Goal: Navigation & Orientation: Find specific page/section

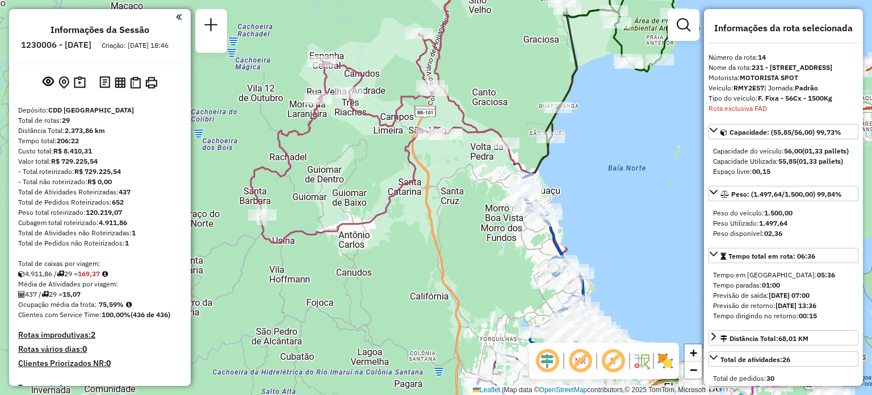
select select "**********"
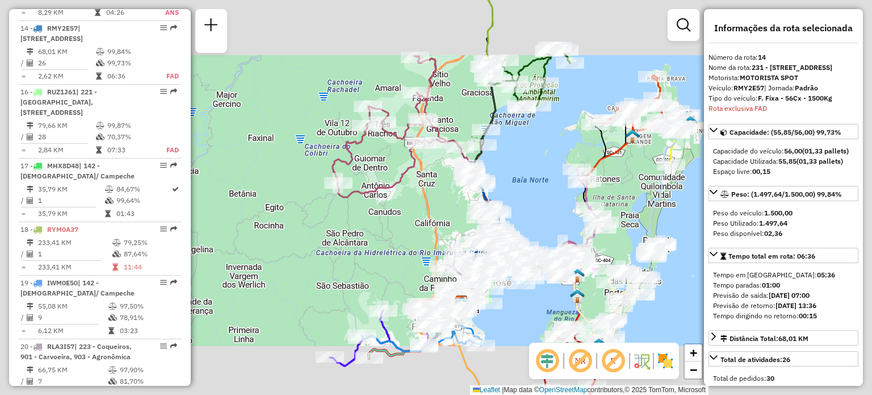
click at [389, 137] on div "Janela de atendimento Grade de atendimento Capacidade Transportadoras Veículos …" at bounding box center [436, 197] width 872 height 395
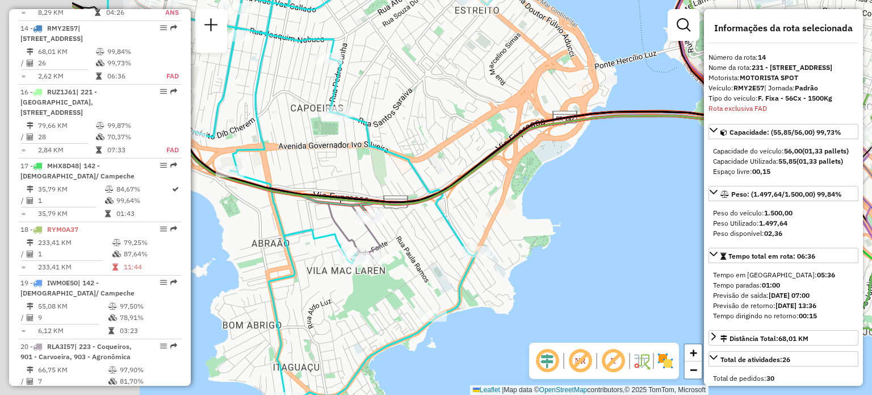
drag, startPoint x: 375, startPoint y: 196, endPoint x: 663, endPoint y: 208, distance: 288.8
click at [672, 211] on div "Janela de atendimento Grade de atendimento Capacidade Transportadoras Veículos …" at bounding box center [436, 197] width 872 height 395
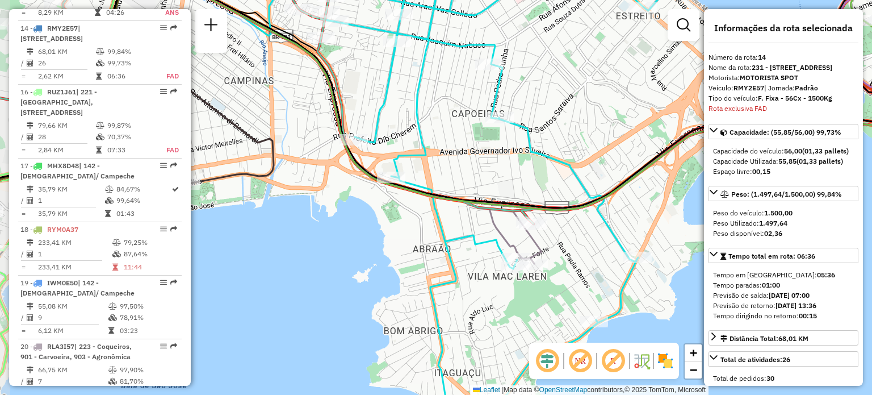
drag, startPoint x: 436, startPoint y: 109, endPoint x: 587, endPoint y: 240, distance: 200.1
click at [647, 256] on div "Janela de atendimento Grade de atendimento Capacidade Transportadoras Veículos …" at bounding box center [436, 197] width 872 height 395
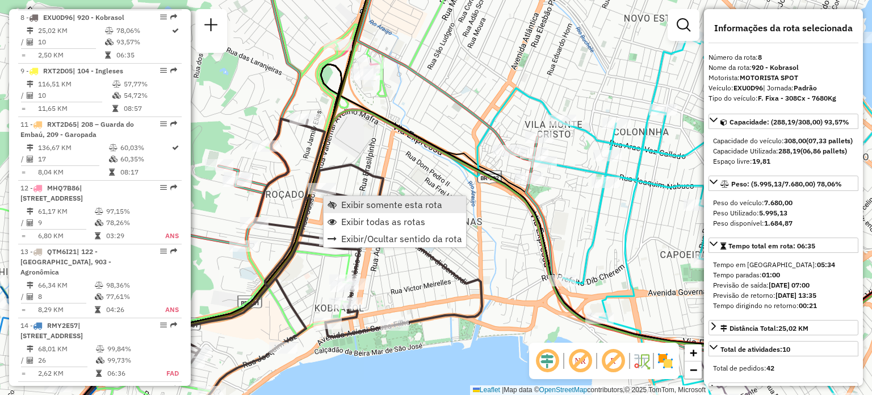
scroll to position [920, 0]
click at [343, 202] on span "Exibir somente esta rota" at bounding box center [391, 204] width 101 height 9
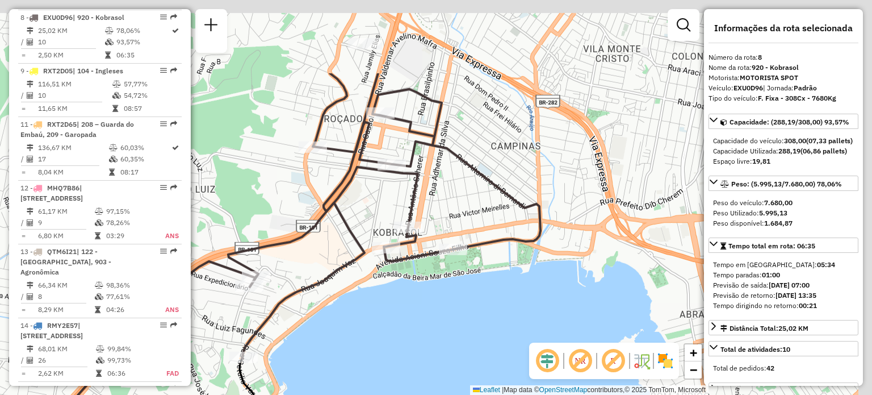
drag, startPoint x: 580, startPoint y: 93, endPoint x: 492, endPoint y: 211, distance: 147.0
click at [493, 211] on div "Janela de atendimento Grade de atendimento Capacidade Transportadoras Veículos …" at bounding box center [436, 197] width 872 height 395
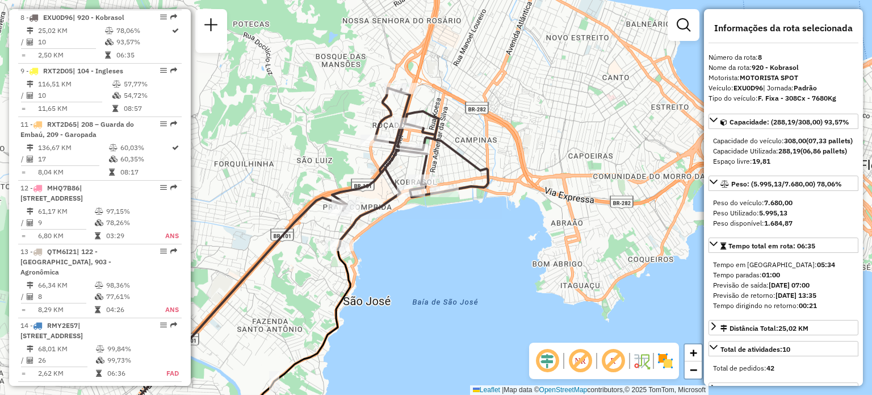
drag, startPoint x: 270, startPoint y: 75, endPoint x: 314, endPoint y: 124, distance: 65.2
click at [314, 123] on div "Janela de atendimento Grade de atendimento Capacidade Transportadoras Veículos …" at bounding box center [436, 197] width 872 height 395
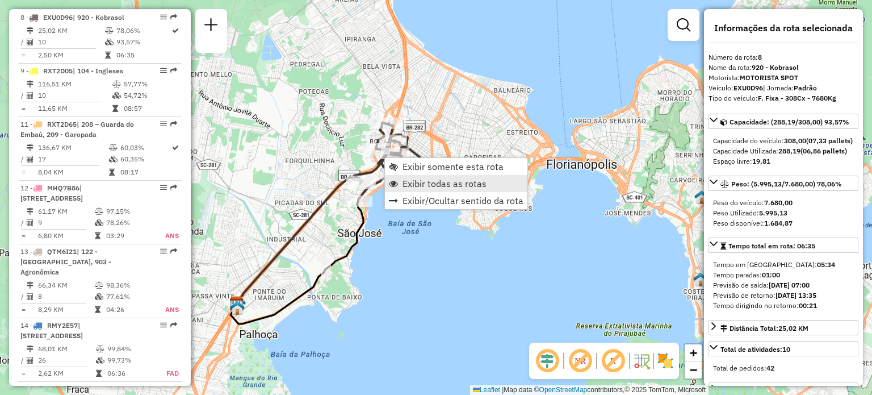
click at [409, 182] on span "Exibir todas as rotas" at bounding box center [445, 183] width 84 height 9
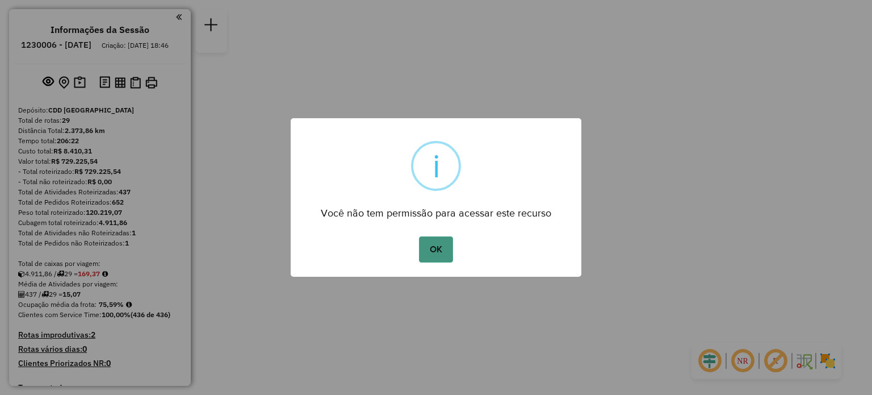
click at [445, 252] on button "OK" at bounding box center [436, 249] width 34 height 26
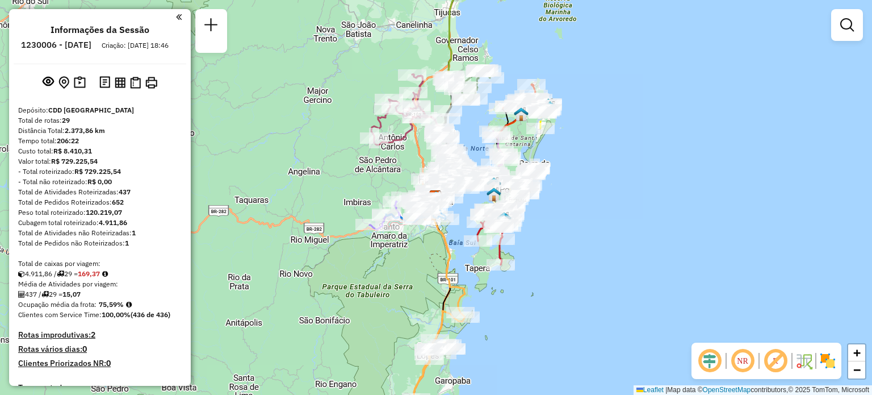
click at [749, 357] on em at bounding box center [742, 360] width 27 height 27
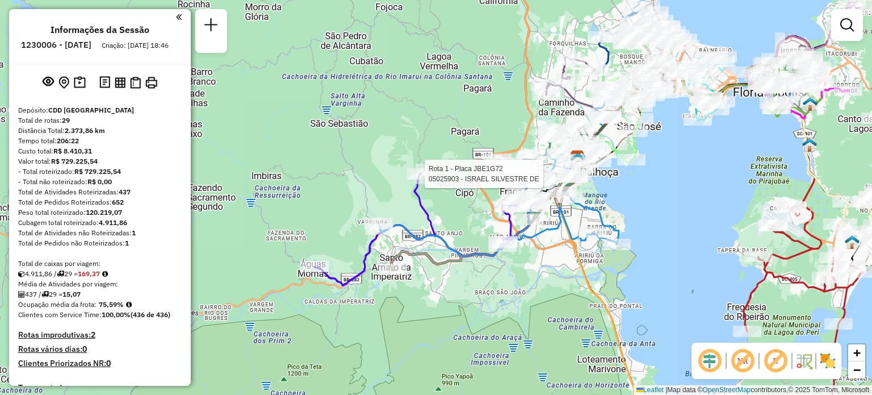
select select "**********"
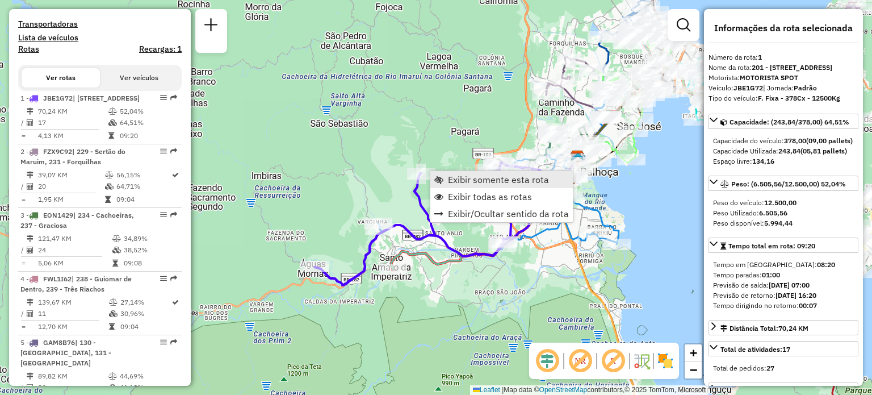
click at [445, 180] on link "Exibir somente esta rota" at bounding box center [502, 179] width 143 height 17
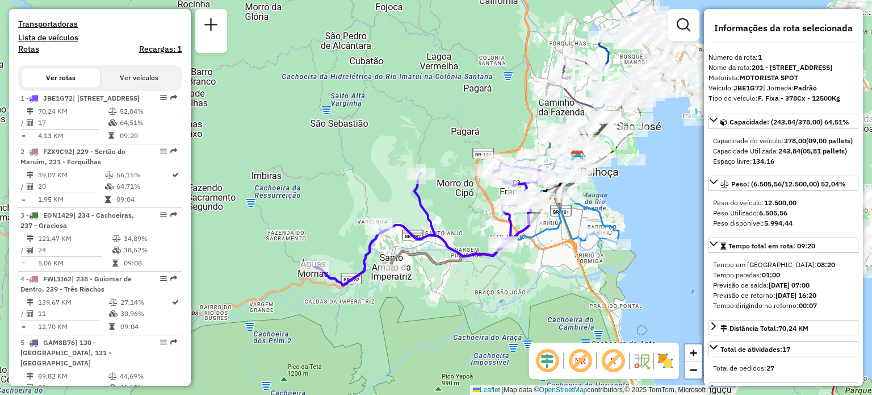
scroll to position [456, 0]
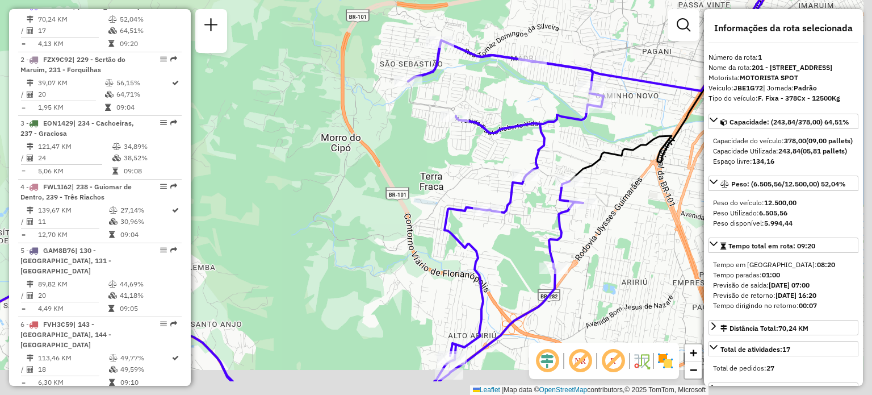
drag, startPoint x: 523, startPoint y: 170, endPoint x: 475, endPoint y: 131, distance: 61.4
click at [488, 114] on div "Janela de atendimento Grade de atendimento Capacidade Transportadoras Veículos …" at bounding box center [436, 197] width 872 height 395
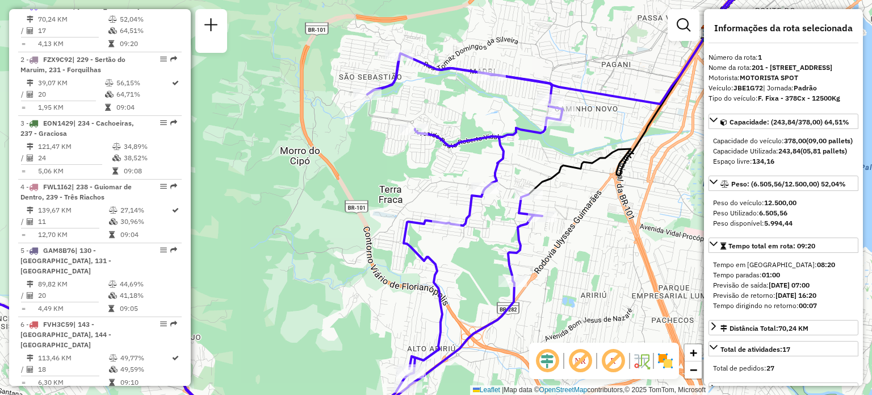
drag, startPoint x: 485, startPoint y: 87, endPoint x: 373, endPoint y: 174, distance: 141.7
click at [378, 171] on div "Janela de atendimento Grade de atendimento Capacidade Transportadoras Veículos …" at bounding box center [436, 197] width 872 height 395
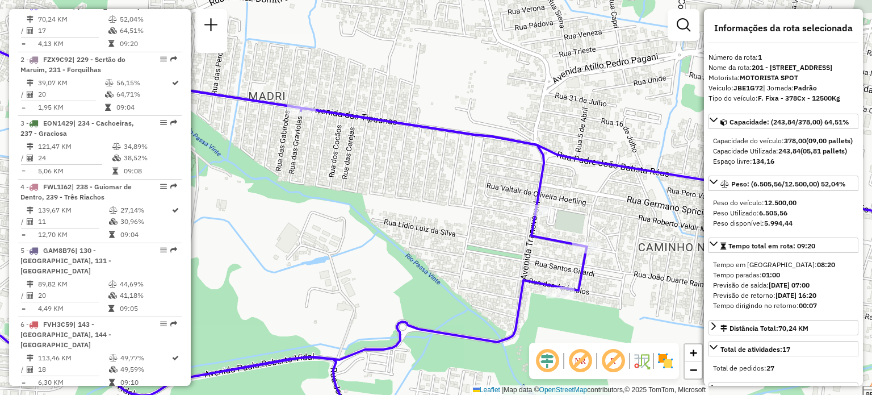
drag, startPoint x: 564, startPoint y: 186, endPoint x: 584, endPoint y: 193, distance: 21.4
click at [584, 193] on div "Janela de atendimento Grade de atendimento Capacidade Transportadoras Veículos …" at bounding box center [436, 197] width 872 height 395
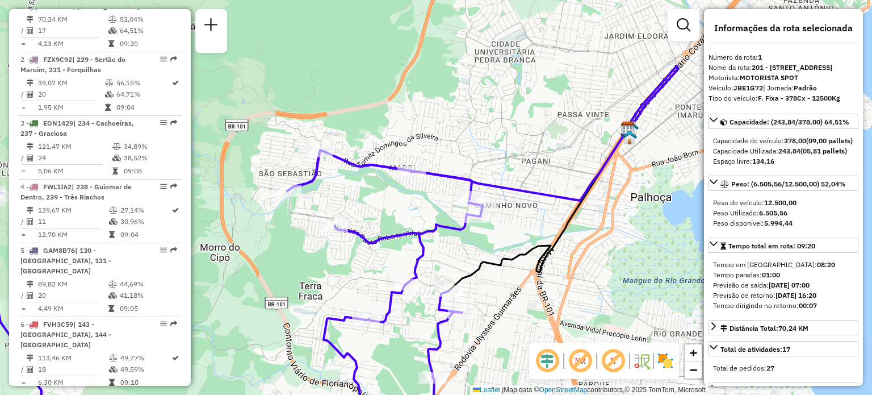
drag, startPoint x: 311, startPoint y: 82, endPoint x: 368, endPoint y: 98, distance: 59.7
click at [368, 98] on div "Janela de atendimento Grade de atendimento Capacidade Transportadoras Veículos …" at bounding box center [436, 197] width 872 height 395
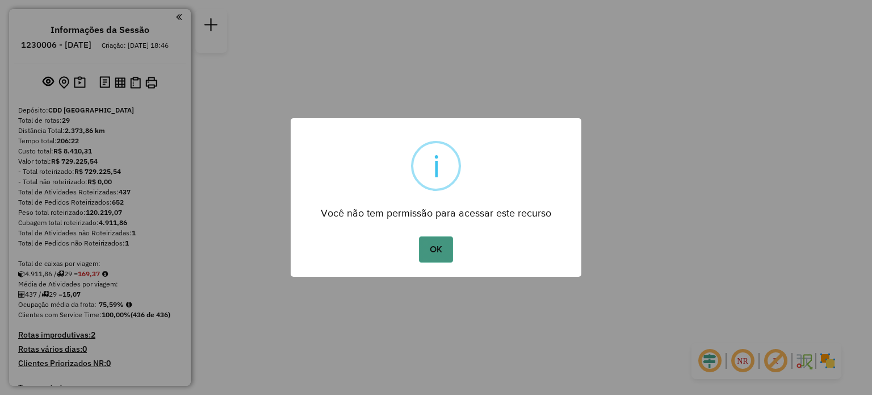
click at [425, 240] on button "OK" at bounding box center [436, 249] width 34 height 26
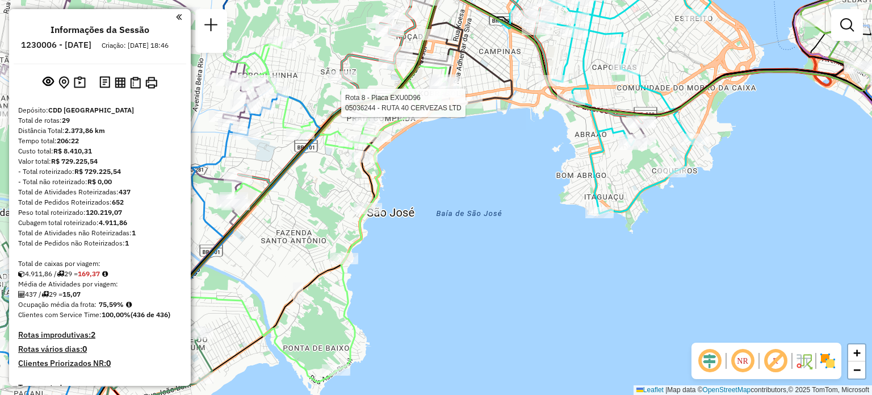
select select "**********"
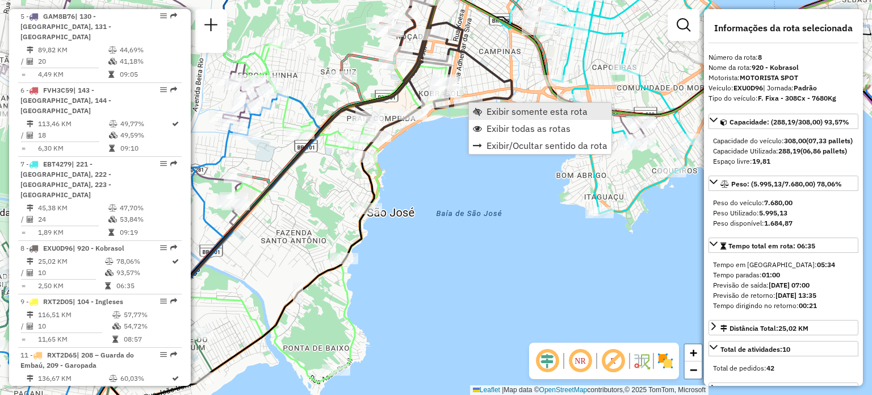
scroll to position [920, 0]
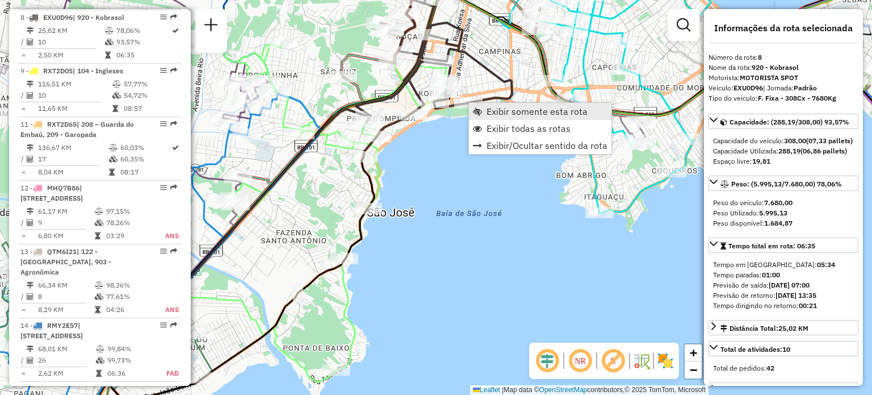
click at [485, 110] on link "Exibir somente esta rota" at bounding box center [540, 111] width 143 height 17
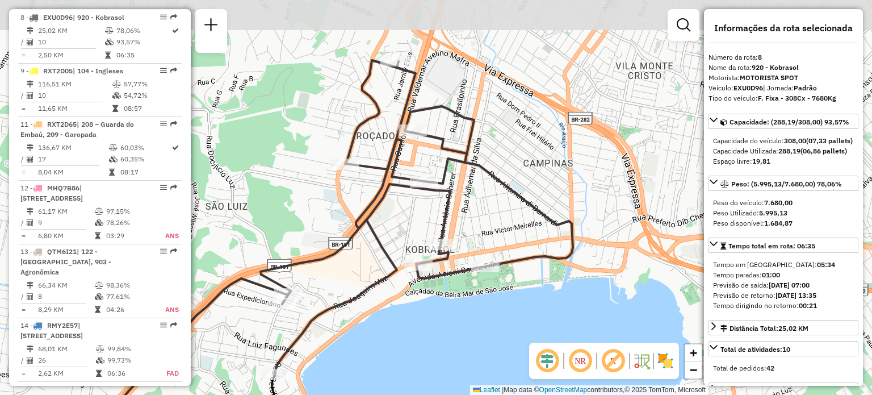
drag, startPoint x: 552, startPoint y: 116, endPoint x: 483, endPoint y: 190, distance: 100.5
click at [483, 190] on div "Janela de atendimento Grade de atendimento Capacidade Transportadoras Veículos …" at bounding box center [436, 197] width 872 height 395
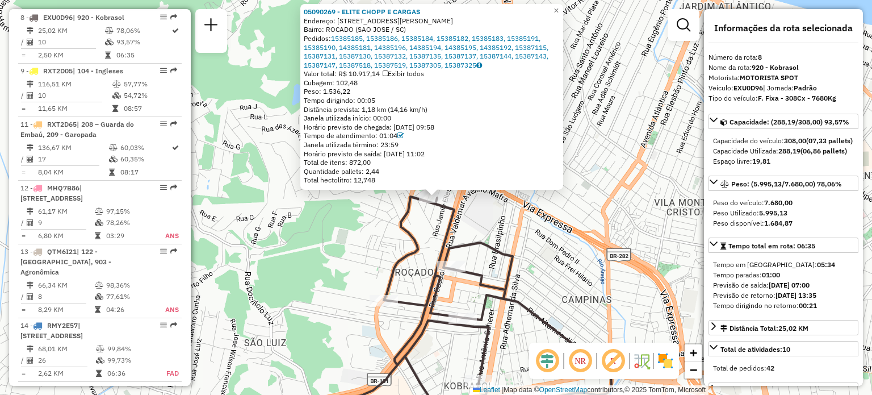
click at [550, 297] on div "05090269 - ELITE CHOPP E CARGAS Endereço: RUA JUSTINO LEITE NETO 11 Bairro: ROC…" at bounding box center [436, 197] width 872 height 395
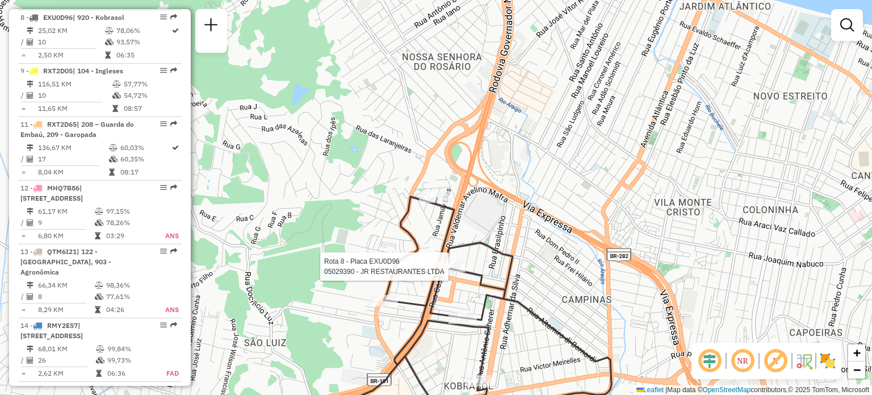
select select "**********"
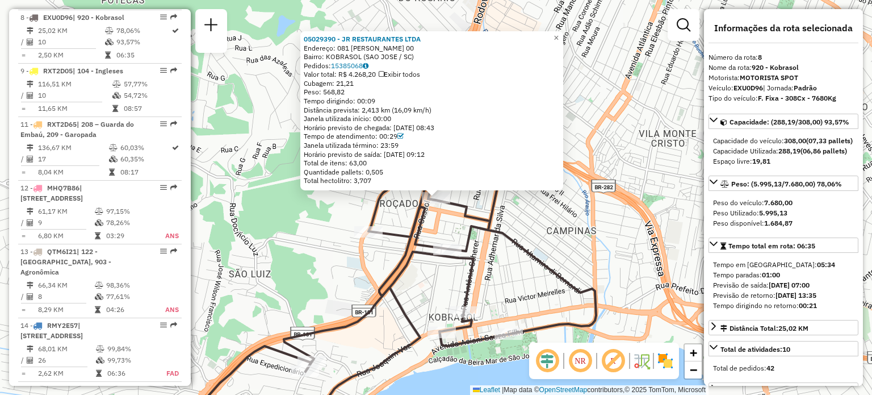
click at [469, 206] on icon at bounding box center [440, 281] width 312 height 307
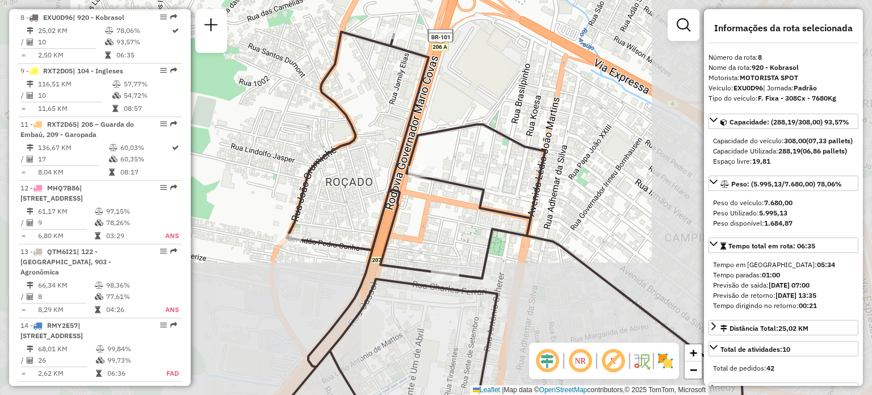
drag, startPoint x: 471, startPoint y: 199, endPoint x: 465, endPoint y: 182, distance: 18.7
click at [467, 187] on div "Janela de atendimento Grade de atendimento Capacidade Transportadoras Veículos …" at bounding box center [436, 197] width 872 height 395
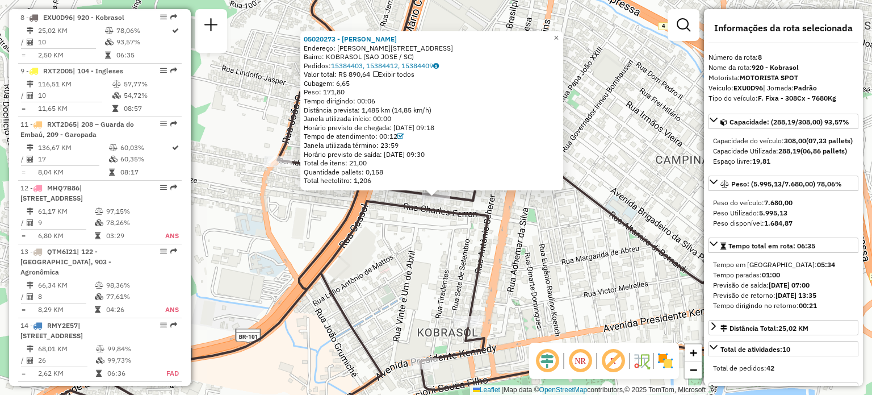
click at [417, 249] on div "05020273 - DANIELA CRISTINA LAU Endereço: R Juvenal Pereira 147 Bairro: KOBRASO…" at bounding box center [436, 197] width 872 height 395
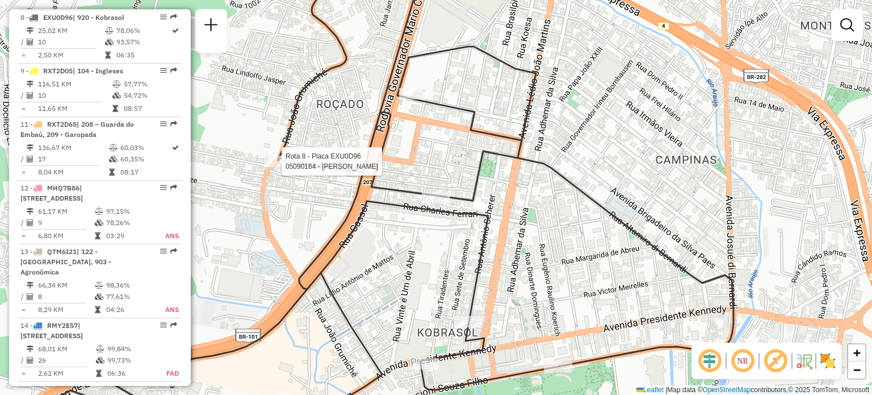
select select "**********"
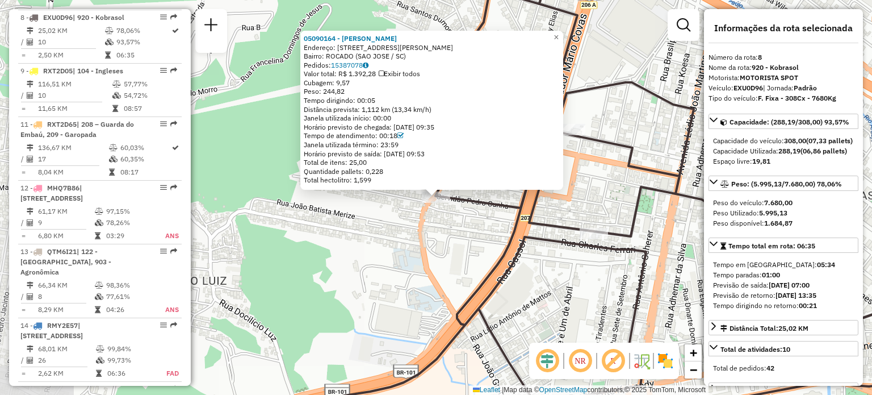
click at [363, 224] on div "05090164 - MANUEL PEREIRA Endereço: R JOAO GRUMICHE 141 Bairro: ROCADO (SAO JOS…" at bounding box center [436, 197] width 872 height 395
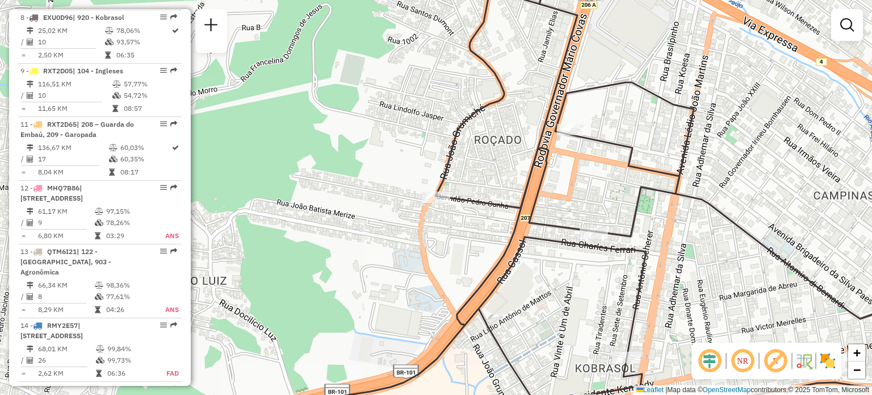
drag, startPoint x: 421, startPoint y: 268, endPoint x: 389, endPoint y: 169, distance: 104.0
click at [389, 170] on div "Janela de atendimento Grade de atendimento Capacidade Transportadoras Veículos …" at bounding box center [436, 197] width 872 height 395
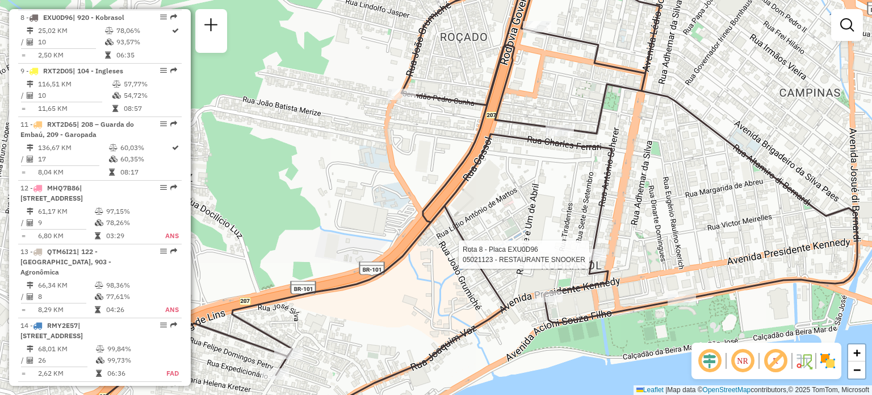
select select "**********"
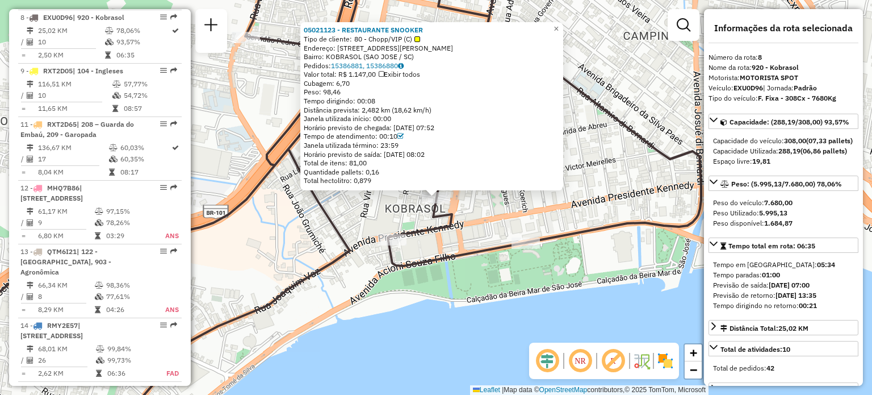
click at [450, 254] on icon at bounding box center [388, 198] width 625 height 474
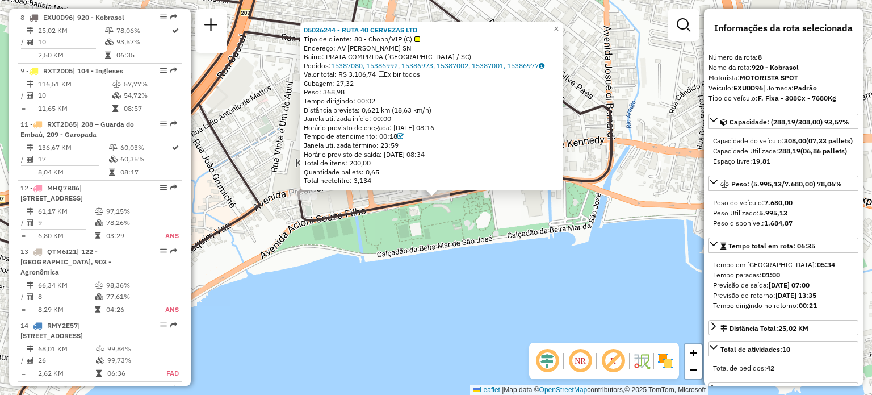
click at [379, 258] on div "05036244 - RUTA 40 CERVEZAS LTD Tipo de cliente: 80 - Chopp/VIP (C) Endereço: A…" at bounding box center [436, 197] width 872 height 395
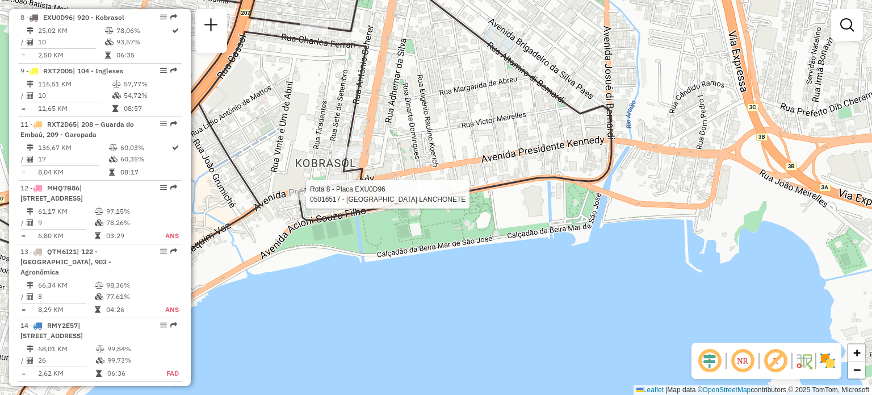
select select "**********"
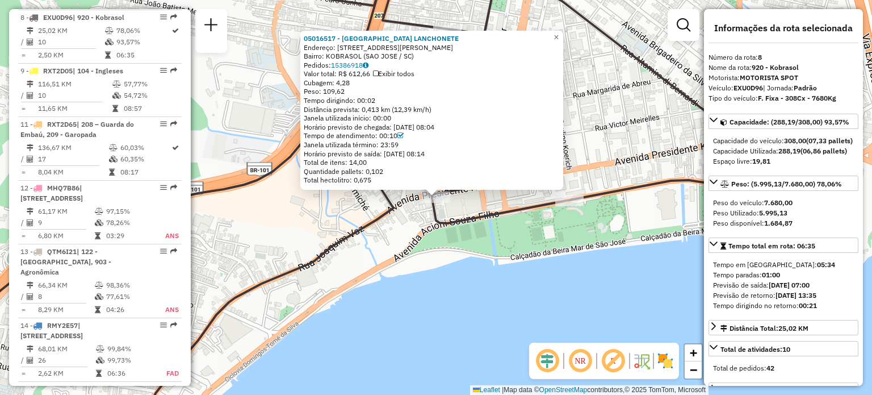
click at [372, 254] on div "05016517 - CONCORDIA LANCHONETE Endereço: AV Presidente Kennedy 1302 Bairro: KO…" at bounding box center [436, 197] width 872 height 395
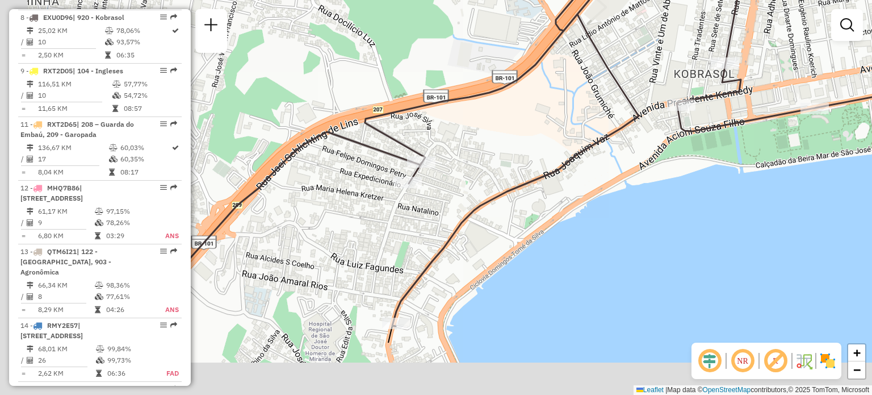
drag, startPoint x: 321, startPoint y: 258, endPoint x: 570, endPoint y: 165, distance: 265.7
click at [570, 165] on icon at bounding box center [677, 97] width 625 height 457
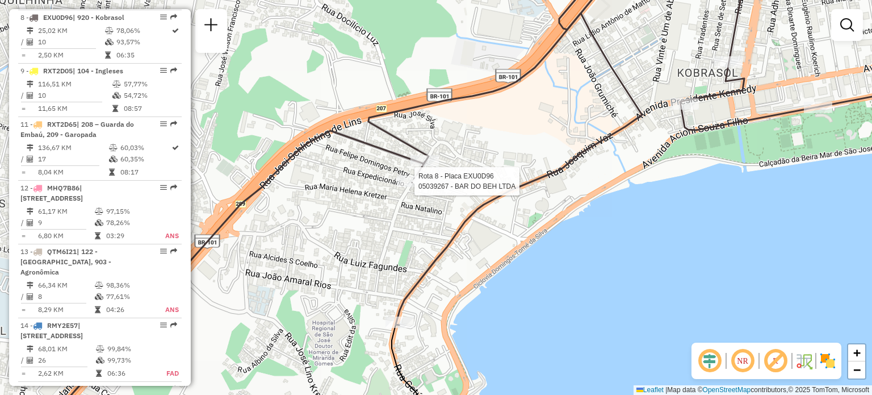
select select "**********"
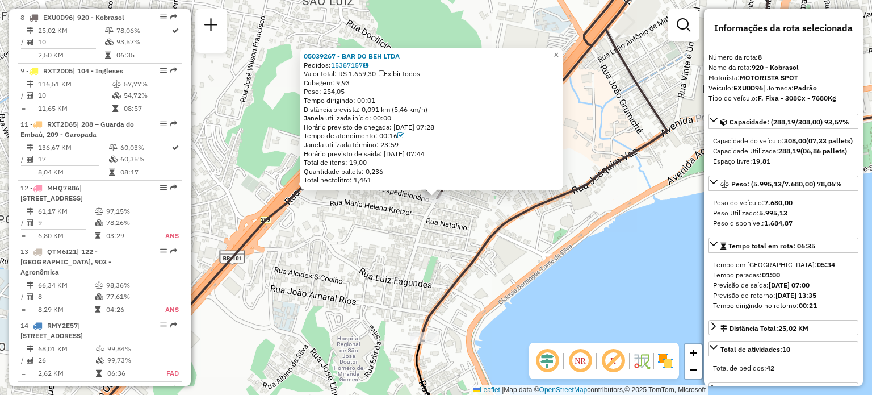
drag, startPoint x: 500, startPoint y: 215, endPoint x: 492, endPoint y: 210, distance: 9.0
click at [500, 215] on div "05039267 - BAR DO BEH LTDA Pedidos: 15387157 Valor total: R$ 1.659,30 Exibir to…" at bounding box center [436, 197] width 872 height 395
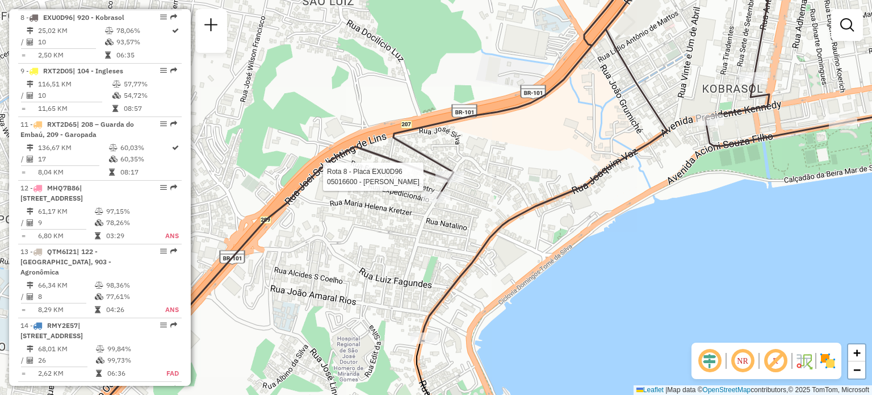
select select "**********"
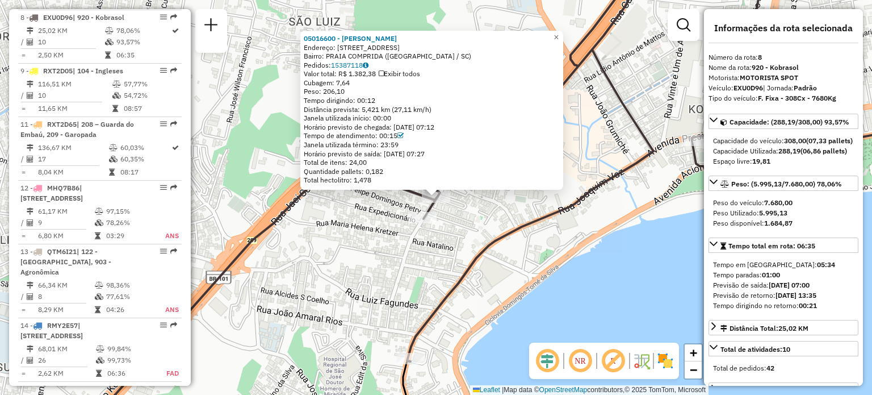
click at [417, 270] on div "05016600 - RODRIGO JOSE DA SILV Endereço: R Gentil Sandin 49 Bairro: PRAIA COMP…" at bounding box center [436, 197] width 872 height 395
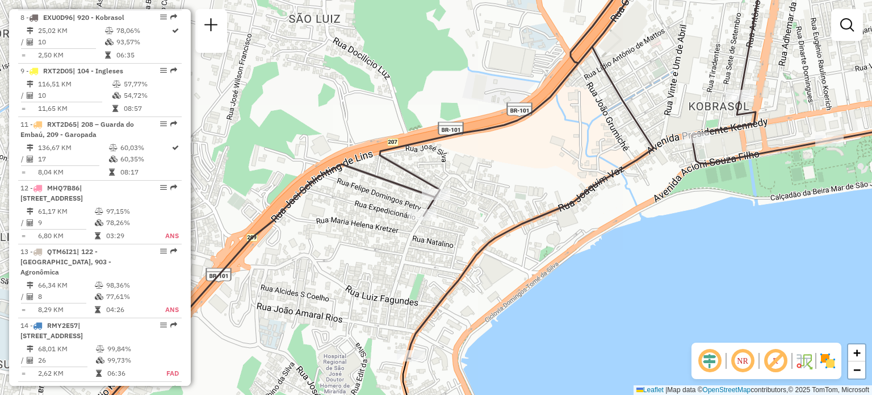
drag, startPoint x: 425, startPoint y: 290, endPoint x: 414, endPoint y: 202, distance: 88.8
click at [414, 200] on div "Janela de atendimento Grade de atendimento Capacidade Transportadoras Veículos …" at bounding box center [436, 197] width 872 height 395
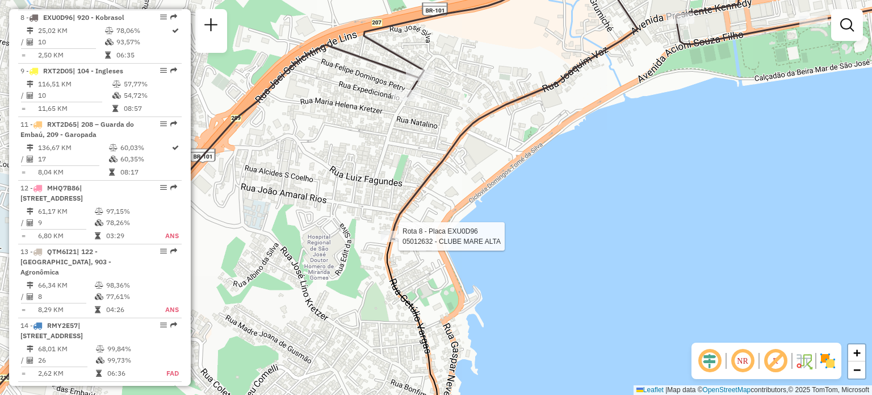
select select "**********"
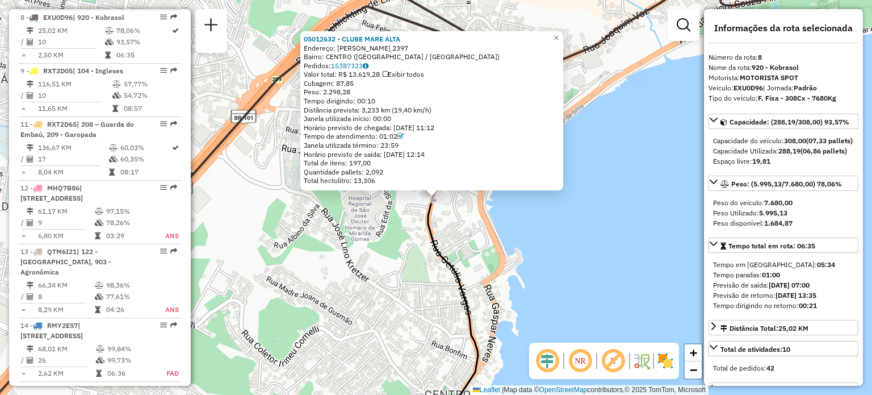
click at [414, 266] on div "05012632 - CLUBE MARE ALTA Endereço: GETULIO VARGAS 2397 Bairro: CENTRO (SAO JO…" at bounding box center [436, 197] width 872 height 395
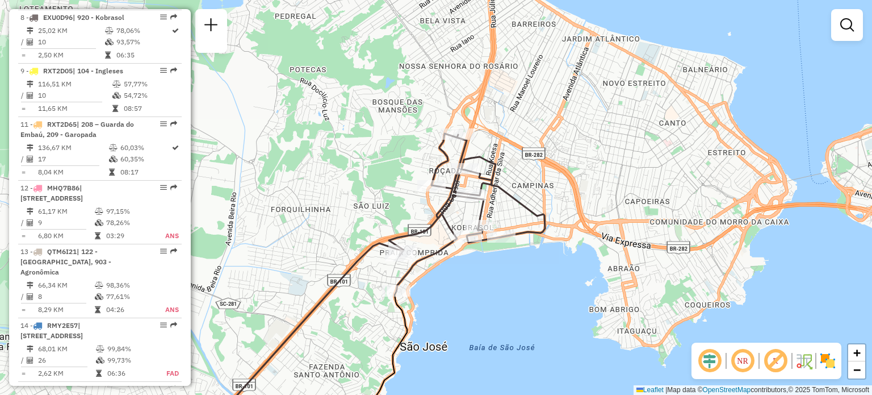
drag, startPoint x: 460, startPoint y: 252, endPoint x: 435, endPoint y: 295, distance: 49.1
click at [435, 295] on div "Janela de atendimento Grade de atendimento Capacidade Transportadoras Veículos …" at bounding box center [436, 197] width 872 height 395
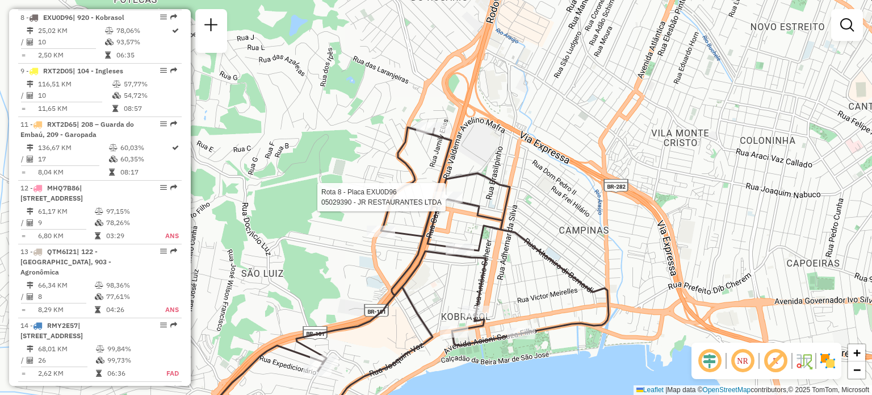
select select "**********"
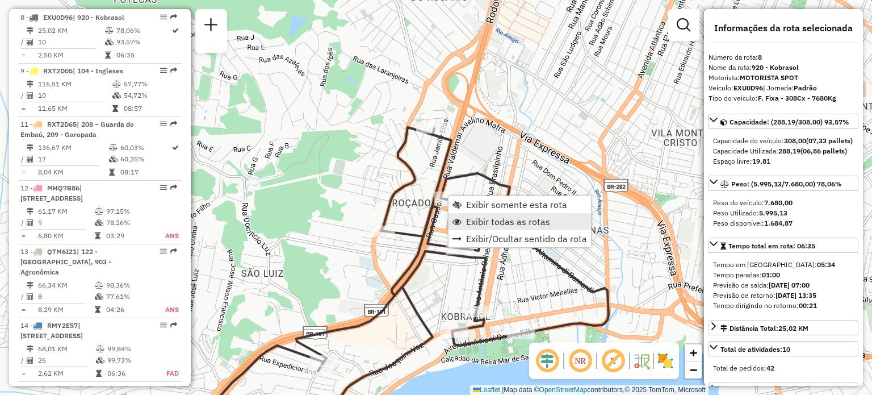
click at [488, 221] on span "Exibir todas as rotas" at bounding box center [508, 221] width 84 height 9
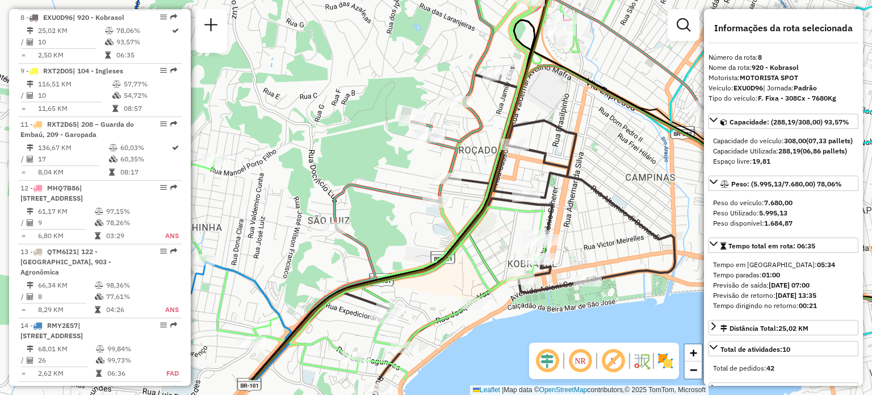
drag, startPoint x: 344, startPoint y: 244, endPoint x: 404, endPoint y: 248, distance: 60.9
click at [528, 162] on icon at bounding box center [650, 143] width 800 height 474
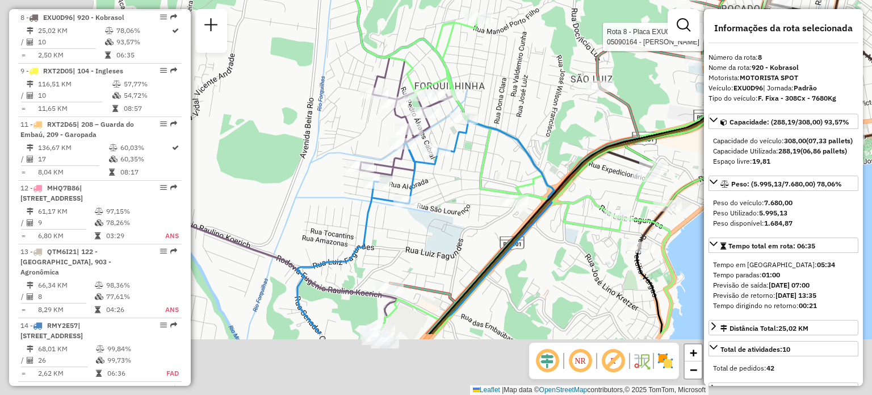
drag, startPoint x: 365, startPoint y: 264, endPoint x: 520, endPoint y: 159, distance: 187.5
click at [521, 159] on div "Rota 8 - Placa EXU0D96 05090164 - MANUEL PEREIRA Janela de atendimento Grade de…" at bounding box center [436, 197] width 872 height 395
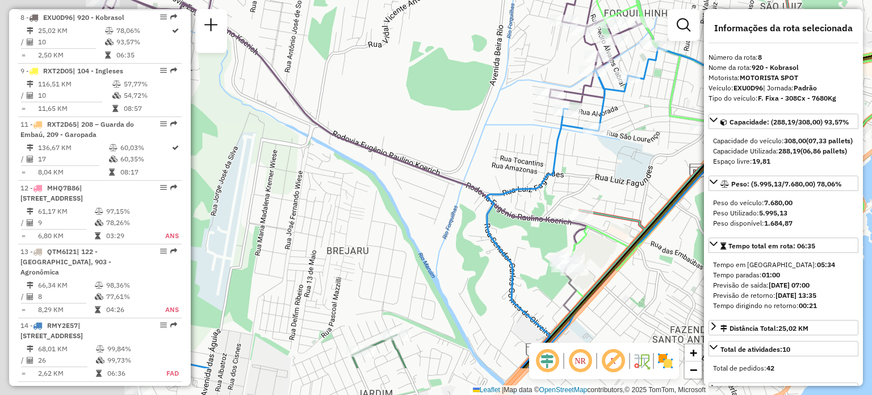
drag, startPoint x: 427, startPoint y: 199, endPoint x: 557, endPoint y: 174, distance: 131.8
click at [558, 174] on div "Rota 8 - Placa EXU0D96 05090164 - MANUEL PEREIRA Janela de atendimento Grade de…" at bounding box center [436, 197] width 872 height 395
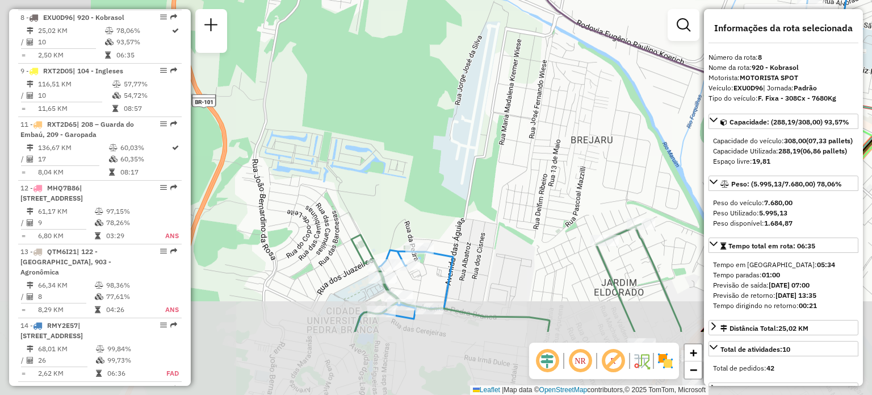
drag, startPoint x: 329, startPoint y: 262, endPoint x: 531, endPoint y: 169, distance: 222.1
click at [552, 145] on div "Rota 8 - Placa EXU0D96 05090164 - MANUEL PEREIRA Rota 23 - Placa RMY2E67 050409…" at bounding box center [436, 197] width 872 height 395
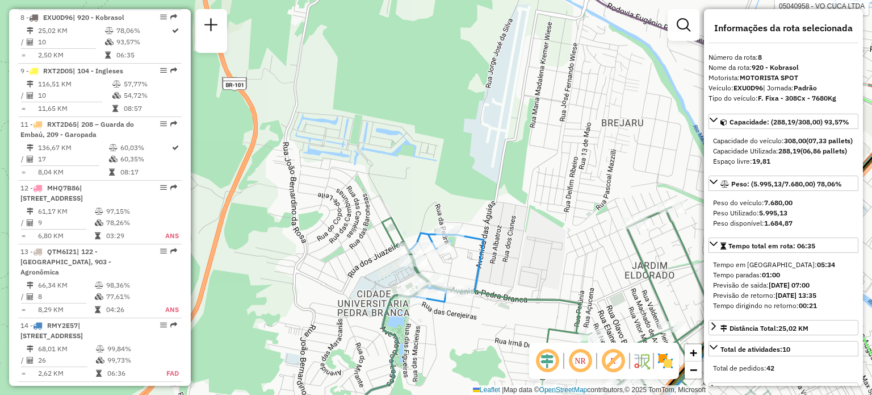
drag, startPoint x: 353, startPoint y: 281, endPoint x: 483, endPoint y: 138, distance: 193.8
click at [483, 138] on div "Rota 8 - Placa EXU0D96 05090164 - MANUEL PEREIRA Rota 23 - Placa RMY2E67 050409…" at bounding box center [436, 197] width 872 height 395
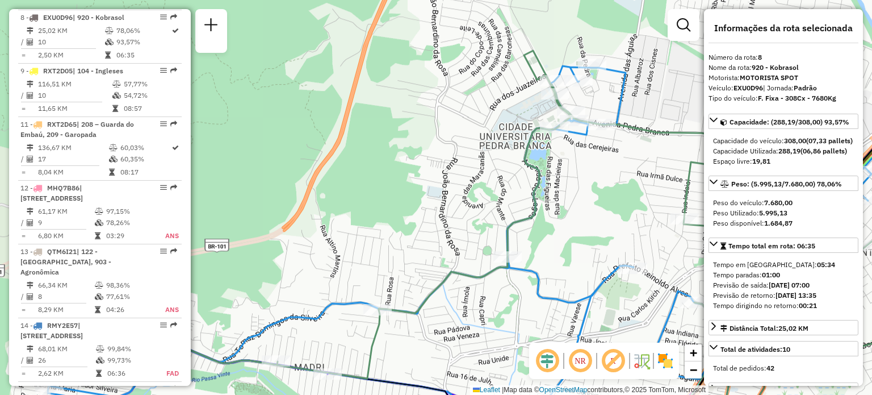
drag, startPoint x: 394, startPoint y: 261, endPoint x: 488, endPoint y: 124, distance: 166.1
click at [488, 125] on div "Rota 8 - Placa EXU0D96 05090164 - MANUEL PEREIRA Rota 23 - Placa RMY2E67 050409…" at bounding box center [436, 197] width 872 height 395
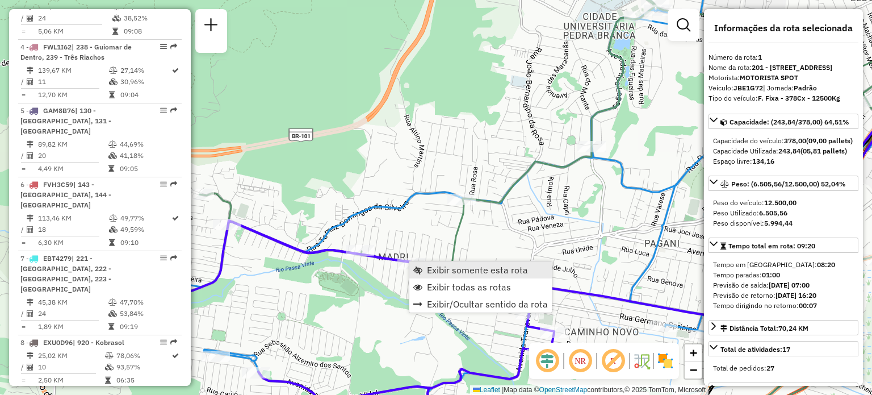
scroll to position [456, 0]
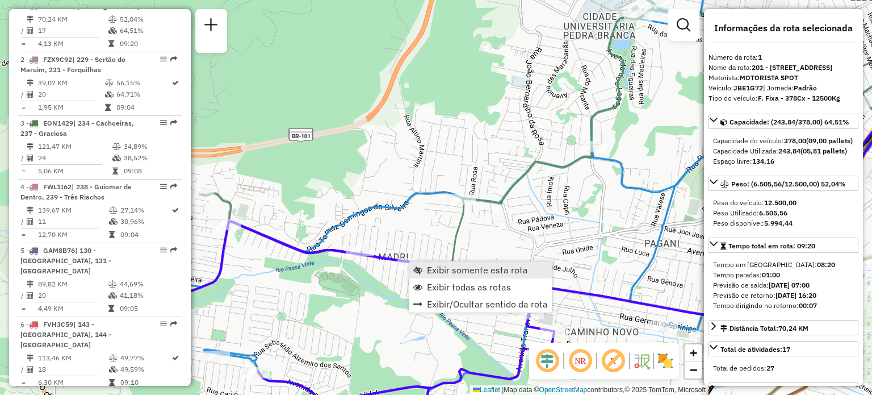
click at [438, 269] on span "Exibir somente esta rota" at bounding box center [477, 269] width 101 height 9
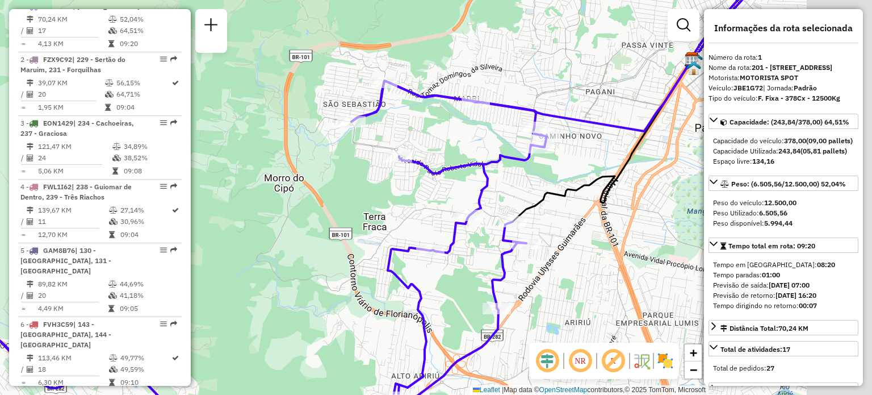
drag, startPoint x: 584, startPoint y: 126, endPoint x: 395, endPoint y: 164, distance: 192.9
click at [400, 161] on div "Rota 1 - Placa JBE1G72 05030413 - JUCILMAR JOSE ELI e Janela de atendimento Gra…" at bounding box center [436, 197] width 872 height 395
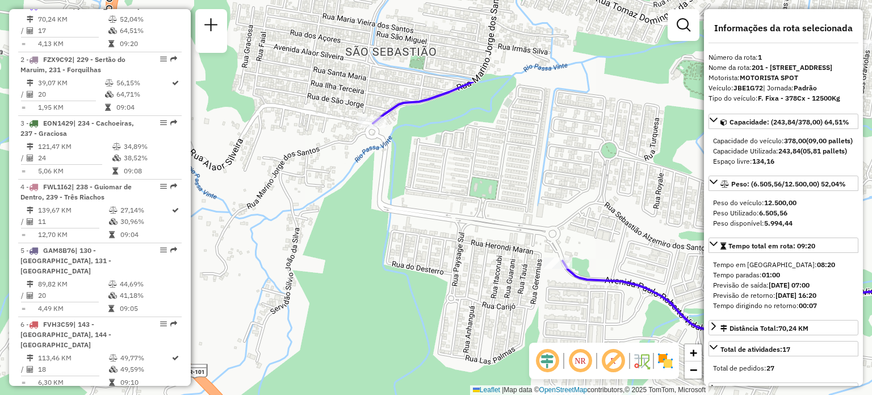
drag, startPoint x: 345, startPoint y: 115, endPoint x: 568, endPoint y: 234, distance: 252.6
click at [568, 234] on div "Janela de atendimento Grade de atendimento Capacidade Transportadoras Veículos …" at bounding box center [436, 197] width 872 height 395
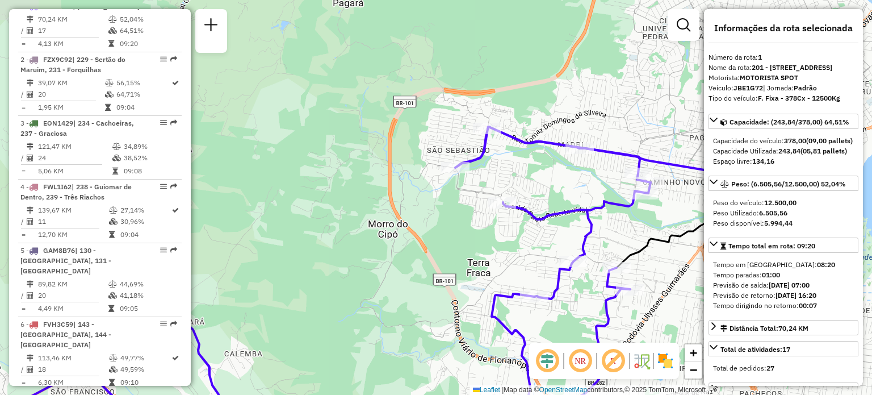
drag, startPoint x: 570, startPoint y: 176, endPoint x: 483, endPoint y: 162, distance: 88.6
click at [484, 162] on div "Janela de atendimento Grade de atendimento Capacidade Transportadoras Veículos …" at bounding box center [436, 197] width 872 height 395
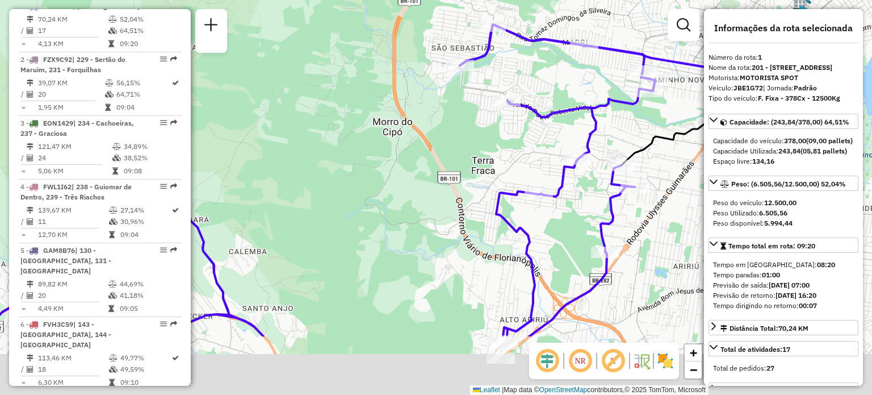
drag, startPoint x: 524, startPoint y: 283, endPoint x: 578, endPoint y: 171, distance: 124.2
click at [578, 169] on icon at bounding box center [318, 180] width 673 height 311
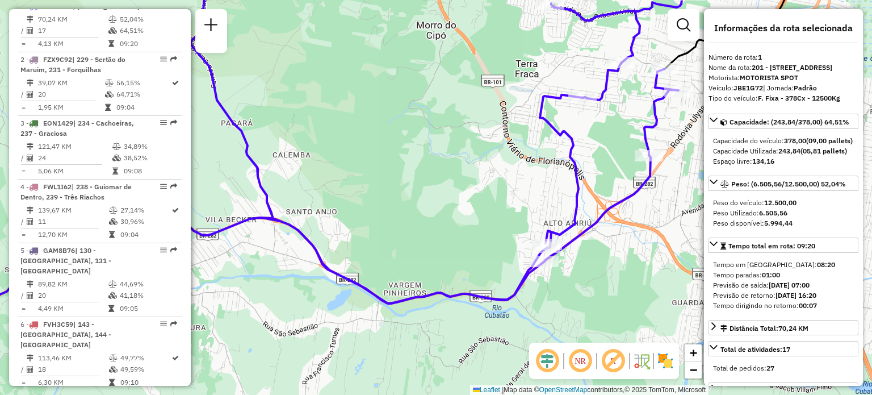
drag, startPoint x: 554, startPoint y: 269, endPoint x: 561, endPoint y: 211, distance: 58.8
click at [587, 188] on div "Janela de atendimento Grade de atendimento Capacidade Transportadoras Veículos …" at bounding box center [436, 197] width 872 height 395
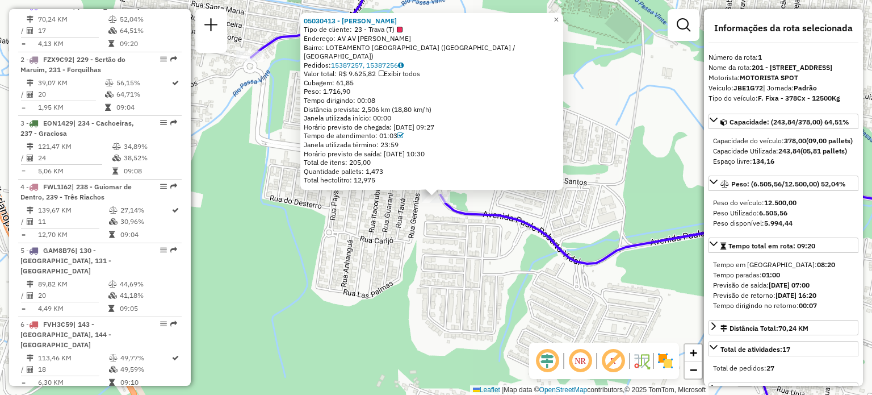
drag, startPoint x: 365, startPoint y: 99, endPoint x: 400, endPoint y: 104, distance: 34.9
click at [400, 104] on div "Tempo dirigindo: 00:08" at bounding box center [432, 100] width 256 height 9
drag, startPoint x: 385, startPoint y: 135, endPoint x: 428, endPoint y: 135, distance: 42.6
click at [428, 135] on div "Tempo de atendimento: 01:03" at bounding box center [432, 135] width 256 height 9
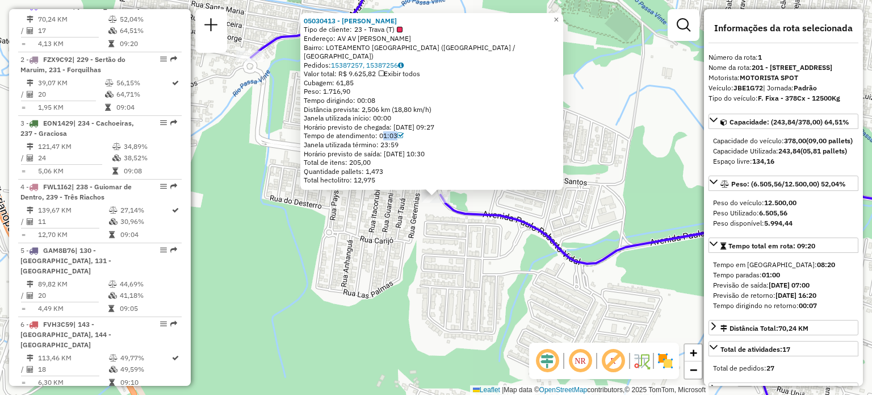
click at [428, 135] on div "Tempo de atendimento: 01:03" at bounding box center [432, 135] width 256 height 9
click at [469, 224] on div "Rota 1 - Placa JBE1G72 05030413 - JUCILMAR JOSE ELI e 05030413 - JUCILMAR JOSE …" at bounding box center [436, 197] width 872 height 395
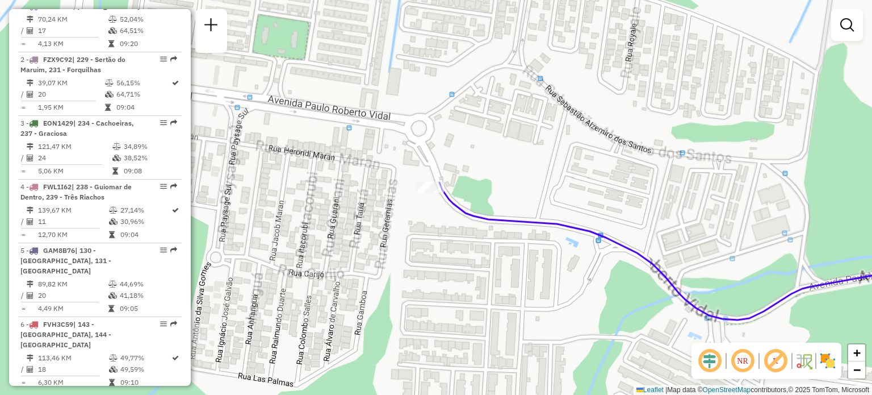
drag, startPoint x: 447, startPoint y: 148, endPoint x: 463, endPoint y: 174, distance: 31.1
click at [463, 174] on div "Janela de atendimento Grade de atendimento Capacidade Transportadoras Veículos …" at bounding box center [436, 197] width 872 height 395
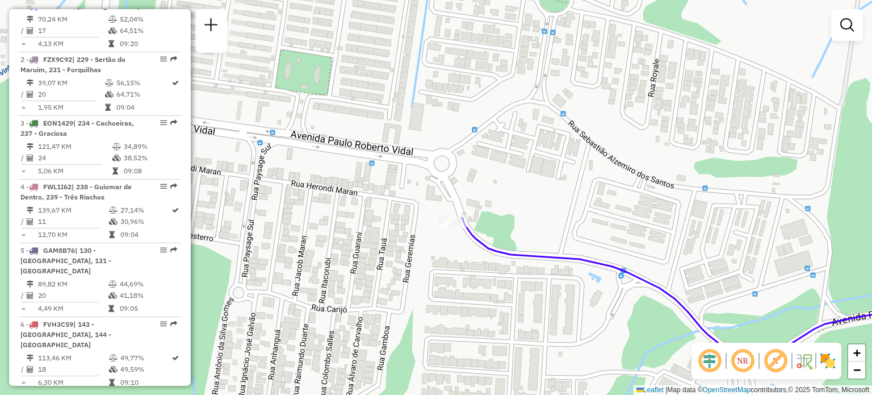
drag, startPoint x: 443, startPoint y: 172, endPoint x: 480, endPoint y: 215, distance: 56.8
click at [480, 215] on div "Janela de atendimento Grade de atendimento Capacidade Transportadoras Veículos …" at bounding box center [436, 197] width 872 height 395
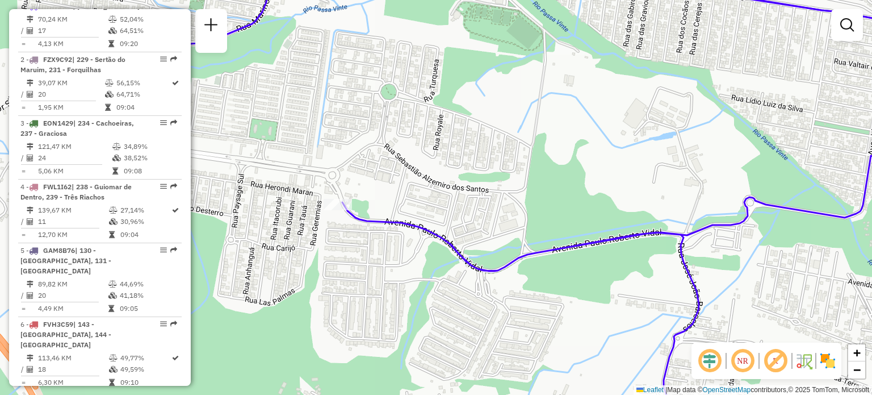
drag, startPoint x: 323, startPoint y: 154, endPoint x: 531, endPoint y: 249, distance: 228.7
click at [531, 249] on div "Janela de atendimento Grade de atendimento Capacidade Transportadoras Veículos …" at bounding box center [436, 197] width 872 height 395
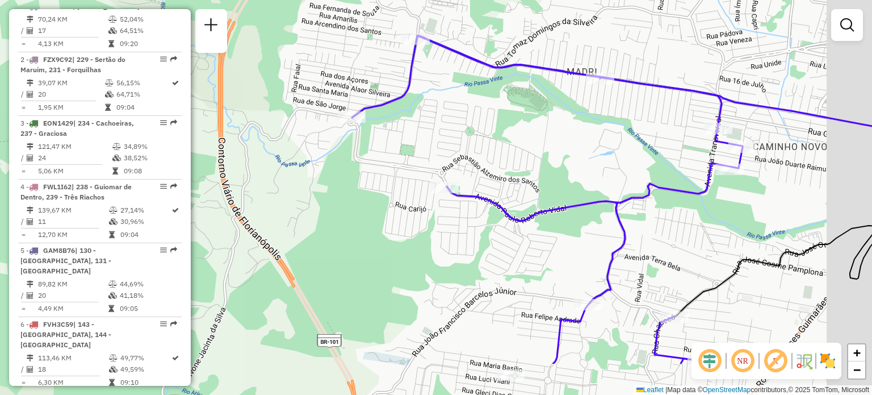
drag, startPoint x: 753, startPoint y: 280, endPoint x: 690, endPoint y: 206, distance: 97.2
click at [689, 206] on div "Janela de atendimento Grade de atendimento Capacidade Transportadoras Veículos …" at bounding box center [436, 197] width 872 height 395
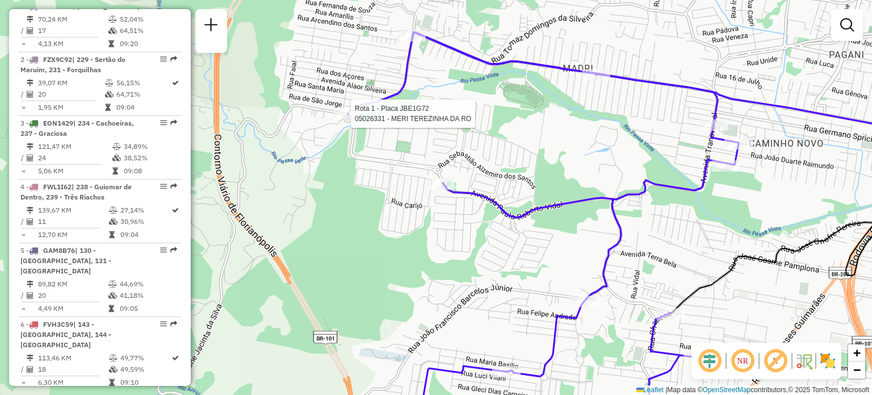
select select "**********"
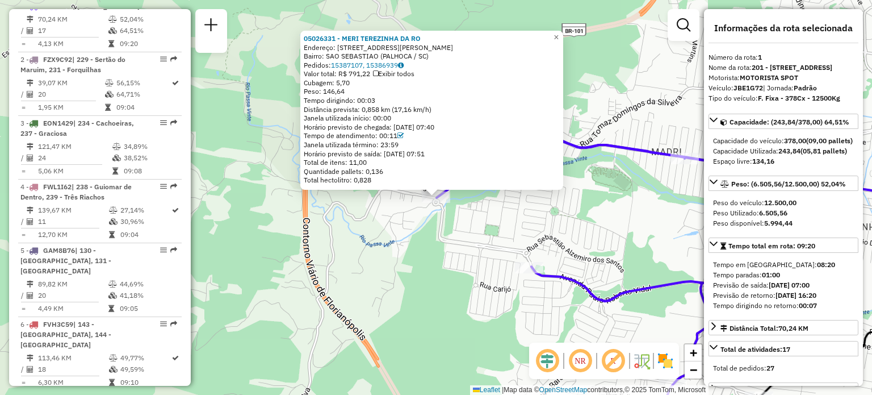
click at [423, 265] on div "05026331 - MERI TEREZINHA DA RO Endereço: R Marino Jorge dos Santos 734 Bairro:…" at bounding box center [436, 197] width 872 height 395
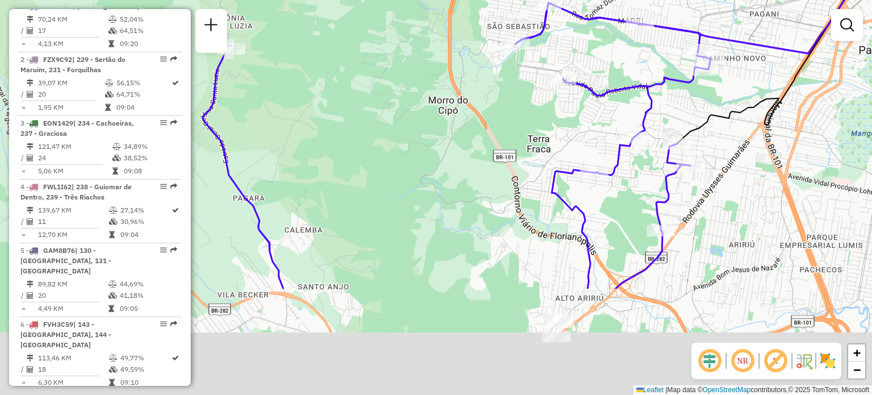
drag, startPoint x: 408, startPoint y: 268, endPoint x: 513, endPoint y: 114, distance: 185.6
click at [513, 115] on div "Janela de atendimento Grade de atendimento Capacidade Transportadoras Veículos …" at bounding box center [436, 197] width 872 height 395
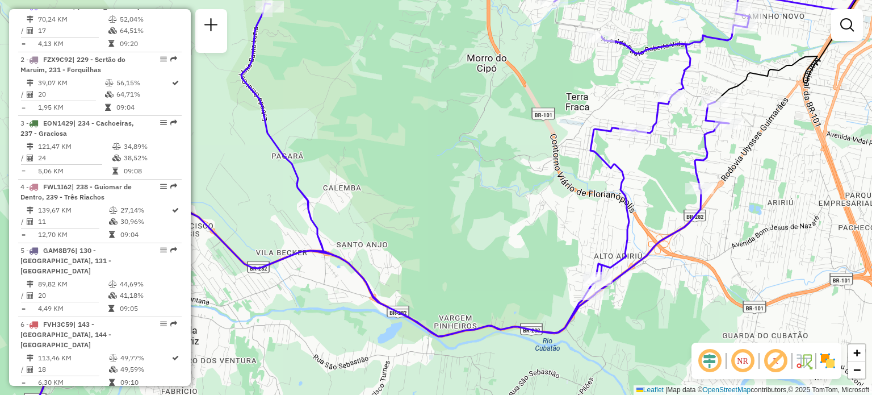
drag, startPoint x: 471, startPoint y: 258, endPoint x: 525, endPoint y: 222, distance: 64.6
click at [540, 208] on div "Janela de atendimento Grade de atendimento Capacidade Transportadoras Veículos …" at bounding box center [436, 197] width 872 height 395
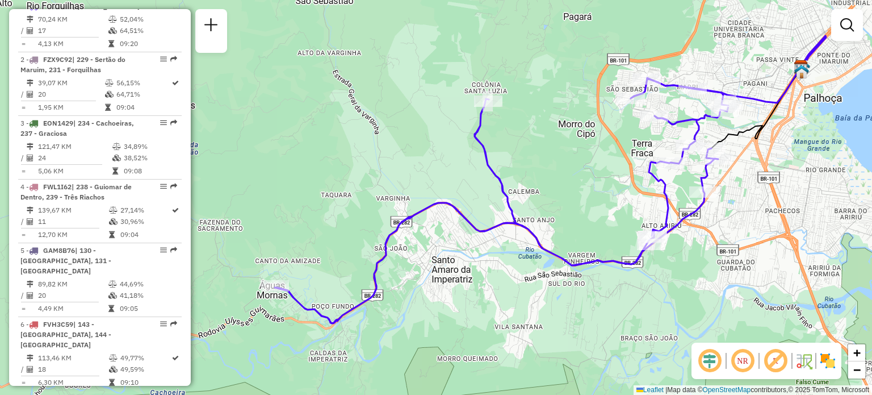
drag, startPoint x: 436, startPoint y: 239, endPoint x: 559, endPoint y: 238, distance: 122.7
click at [559, 238] on div "Janela de atendimento Grade de atendimento Capacidade Transportadoras Veículos …" at bounding box center [436, 197] width 872 height 395
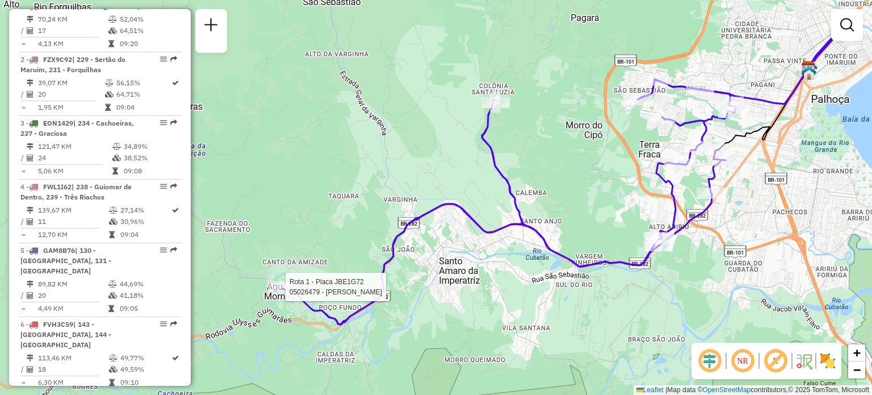
select select "**********"
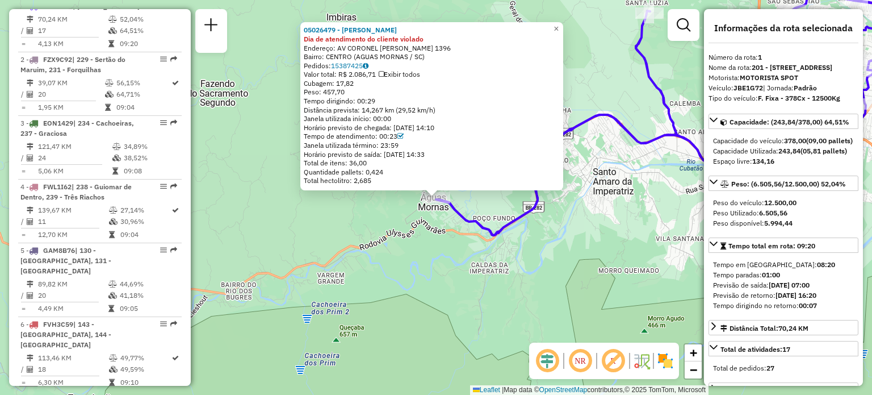
click at [467, 240] on div "05026479 - EVALDO LEHMKUHL NETO Dia de atendimento do cliente violado Endereço:…" at bounding box center [436, 197] width 872 height 395
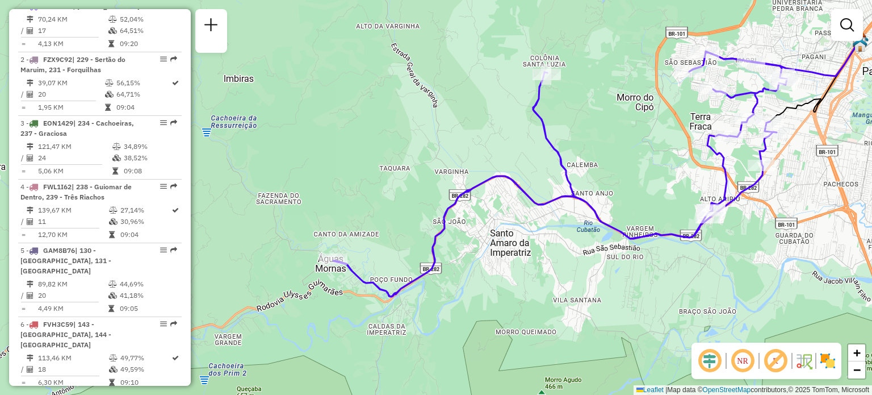
drag, startPoint x: 527, startPoint y: 195, endPoint x: 358, endPoint y: 287, distance: 192.2
click at [358, 287] on div "Janela de atendimento Grade de atendimento Capacidade Transportadoras Veículos …" at bounding box center [436, 197] width 872 height 395
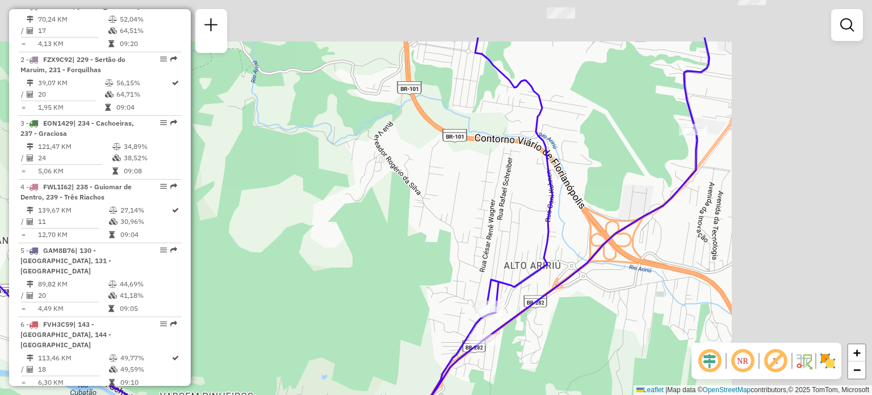
drag, startPoint x: 510, startPoint y: 243, endPoint x: 433, endPoint y: 256, distance: 77.9
click at [423, 269] on div "Janela de atendimento Grade de atendimento Capacidade Transportadoras Veículos …" at bounding box center [436, 197] width 872 height 395
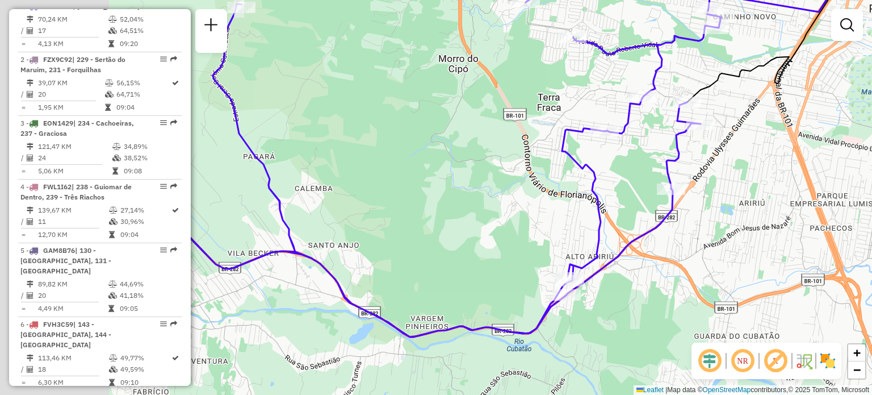
drag, startPoint x: 432, startPoint y: 181, endPoint x: 599, endPoint y: 177, distance: 166.5
click at [566, 175] on div "Janela de atendimento Grade de atendimento Capacidade Transportadoras Veículos …" at bounding box center [436, 197] width 872 height 395
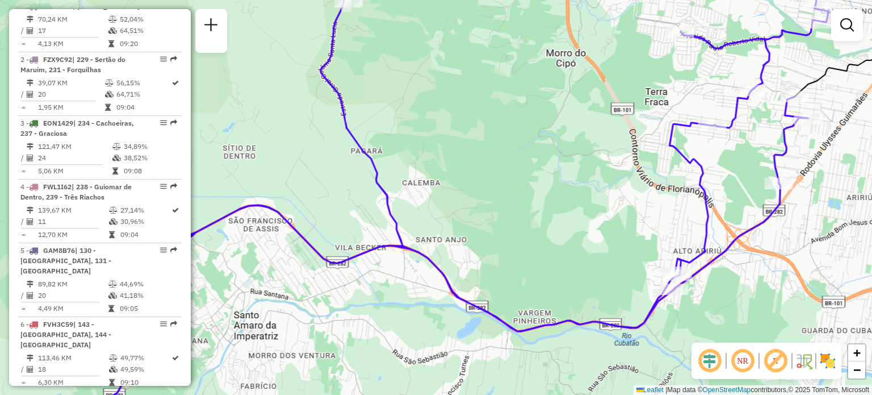
drag, startPoint x: 411, startPoint y: 207, endPoint x: 491, endPoint y: 220, distance: 80.5
click at [488, 222] on div "Janela de atendimento Grade de atendimento Capacidade Transportadoras Veículos …" at bounding box center [436, 197] width 872 height 395
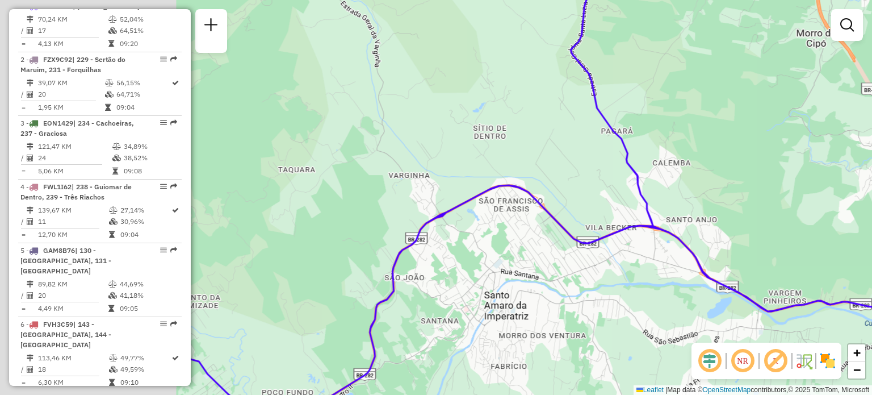
drag, startPoint x: 392, startPoint y: 115, endPoint x: 568, endPoint y: 85, distance: 178.7
click at [569, 80] on div "Janela de atendimento Grade de atendimento Capacidade Transportadoras Veículos …" at bounding box center [436, 197] width 872 height 395
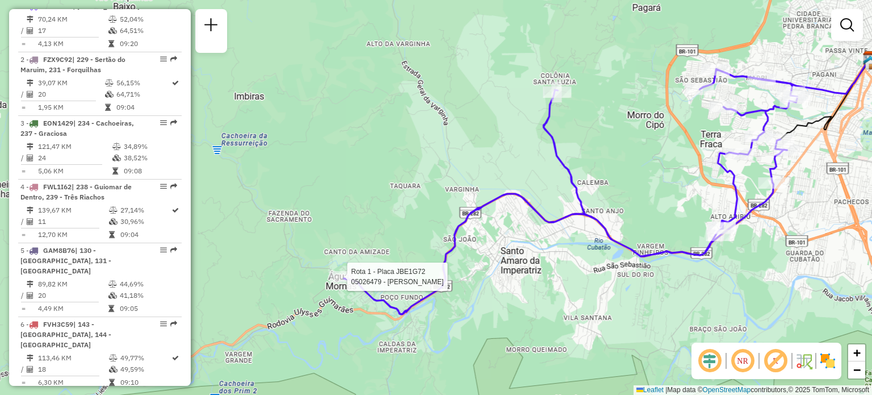
select select "**********"
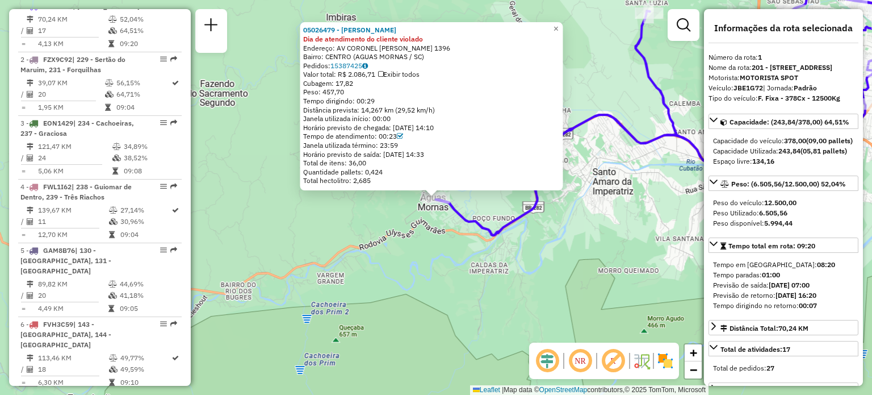
click at [534, 236] on div "05026479 - EVALDO LEHMKUHL NETO Dia de atendimento do cliente violado Endereço:…" at bounding box center [436, 197] width 872 height 395
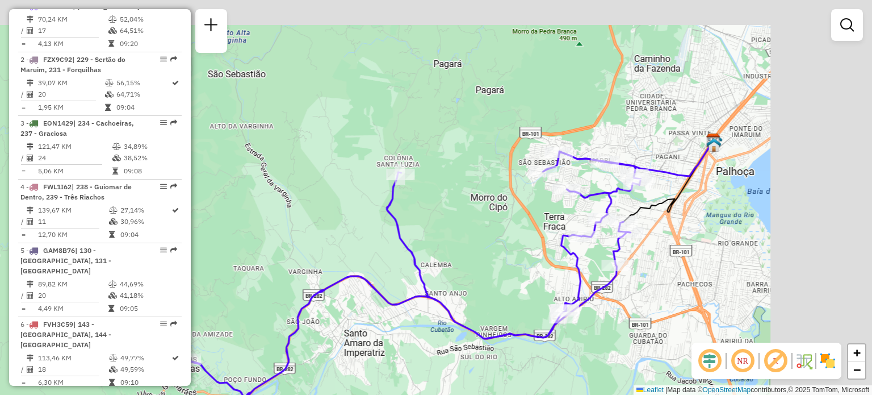
drag, startPoint x: 593, startPoint y: 157, endPoint x: 325, endPoint y: 330, distance: 318.9
click at [325, 331] on div "Janela de atendimento Grade de atendimento Capacidade Transportadoras Veículos …" at bounding box center [436, 197] width 872 height 395
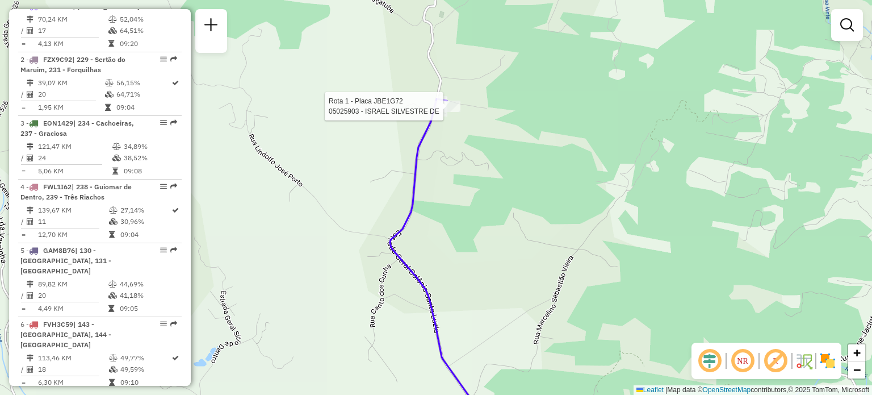
select select "**********"
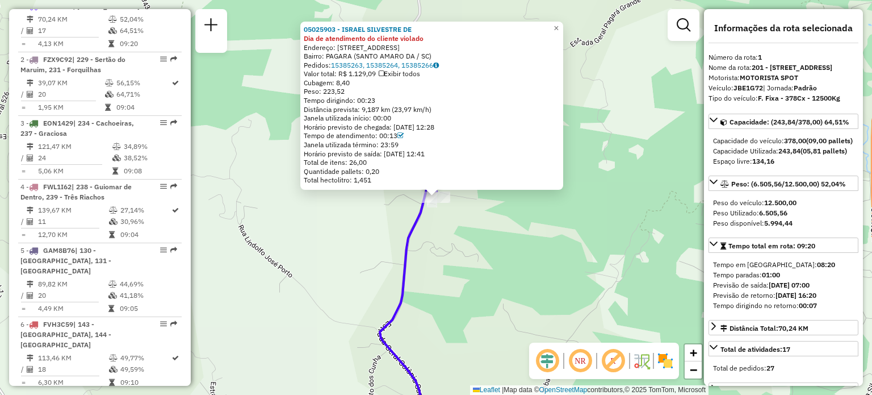
click at [519, 247] on div "05025903 - ISRAEL SILVESTRE DE Dia de atendimento do cliente violado Endereço: …" at bounding box center [436, 197] width 872 height 395
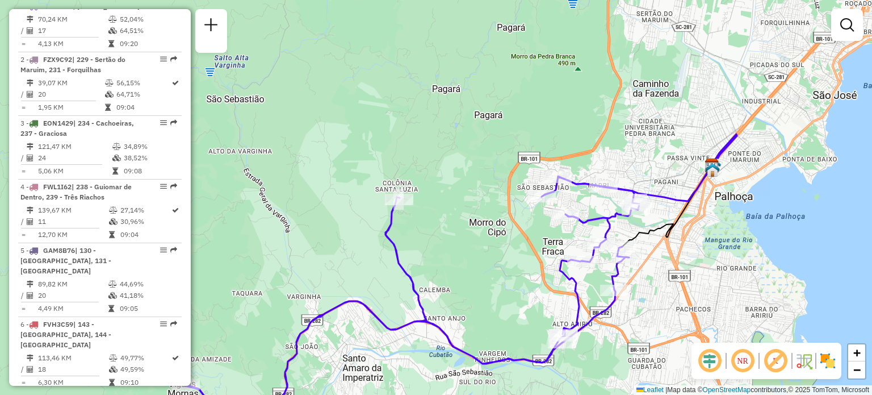
drag, startPoint x: 502, startPoint y: 251, endPoint x: 402, endPoint y: 190, distance: 116.5
click at [429, 202] on div "Janela de atendimento Grade de atendimento Capacidade Transportadoras Veículos …" at bounding box center [436, 197] width 872 height 395
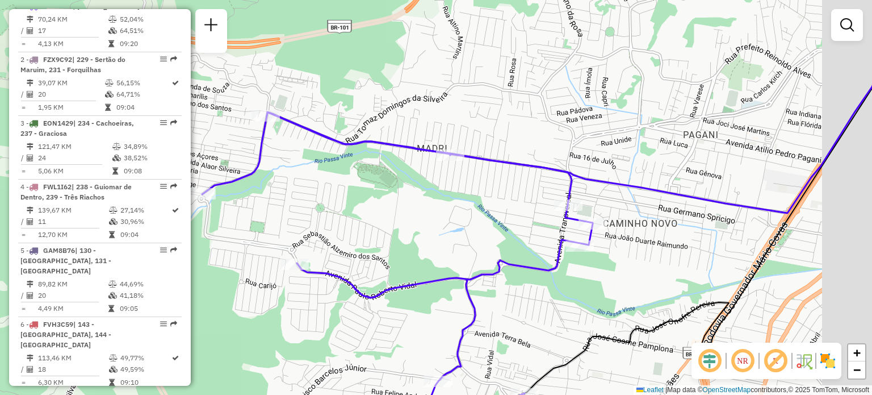
drag, startPoint x: 567, startPoint y: 189, endPoint x: 495, endPoint y: 195, distance: 71.8
click at [496, 193] on div "Janela de atendimento Grade de atendimento Capacidade Transportadoras Veículos …" at bounding box center [436, 197] width 872 height 395
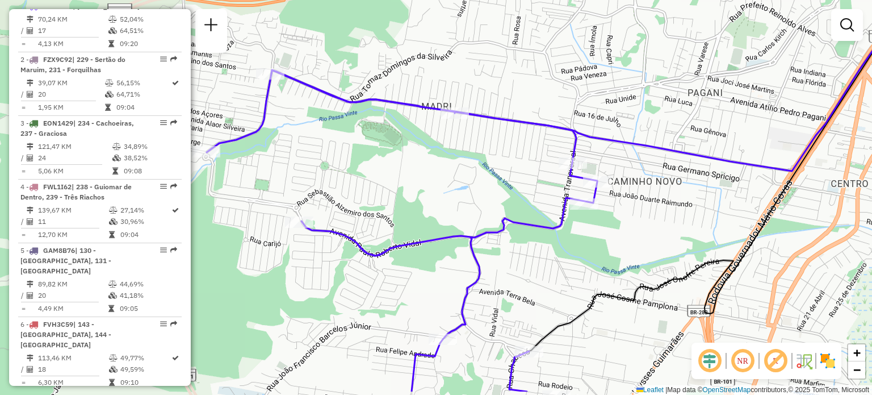
drag, startPoint x: 510, startPoint y: 249, endPoint x: 575, endPoint y: 211, distance: 75.9
click at [523, 215] on div "Janela de atendimento Grade de atendimento Capacidade Transportadoras Veículos …" at bounding box center [436, 197] width 872 height 395
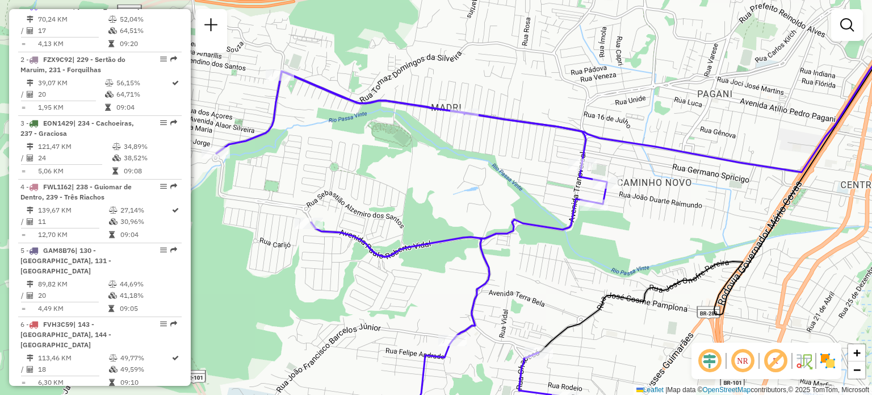
drag, startPoint x: 394, startPoint y: 176, endPoint x: 439, endPoint y: 183, distance: 45.6
click at [439, 183] on div "Janela de atendimento Grade de atendimento Capacidade Transportadoras Veículos …" at bounding box center [436, 197] width 872 height 395
